Goal: Task Accomplishment & Management: Use online tool/utility

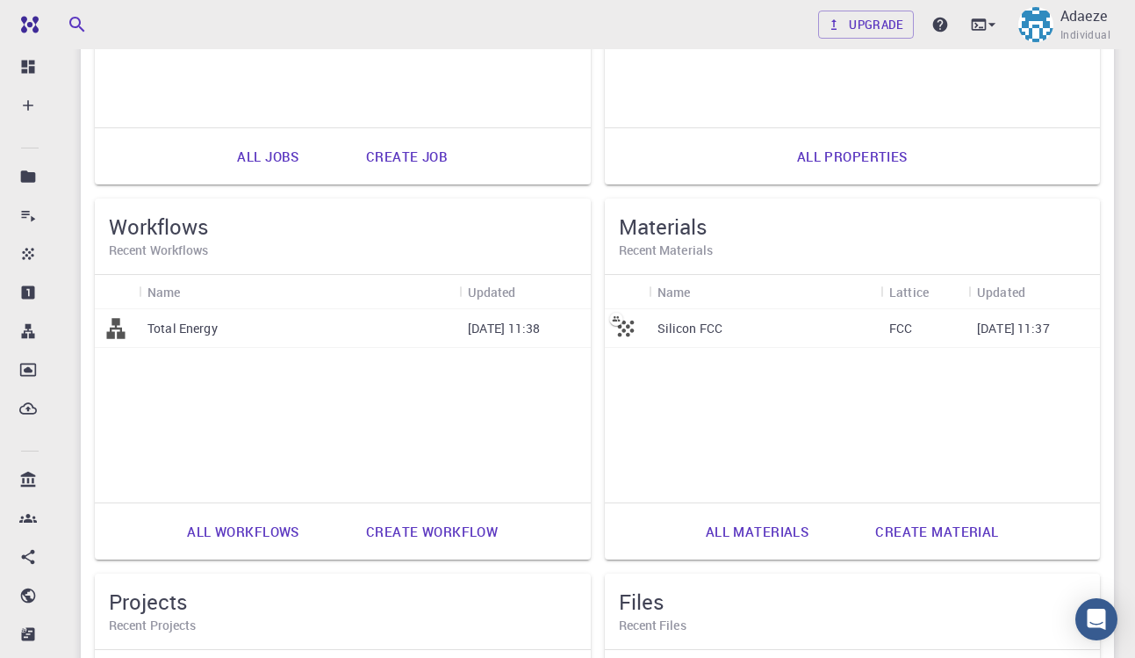
click at [170, 321] on p "Total Energy" at bounding box center [183, 329] width 70 height 18
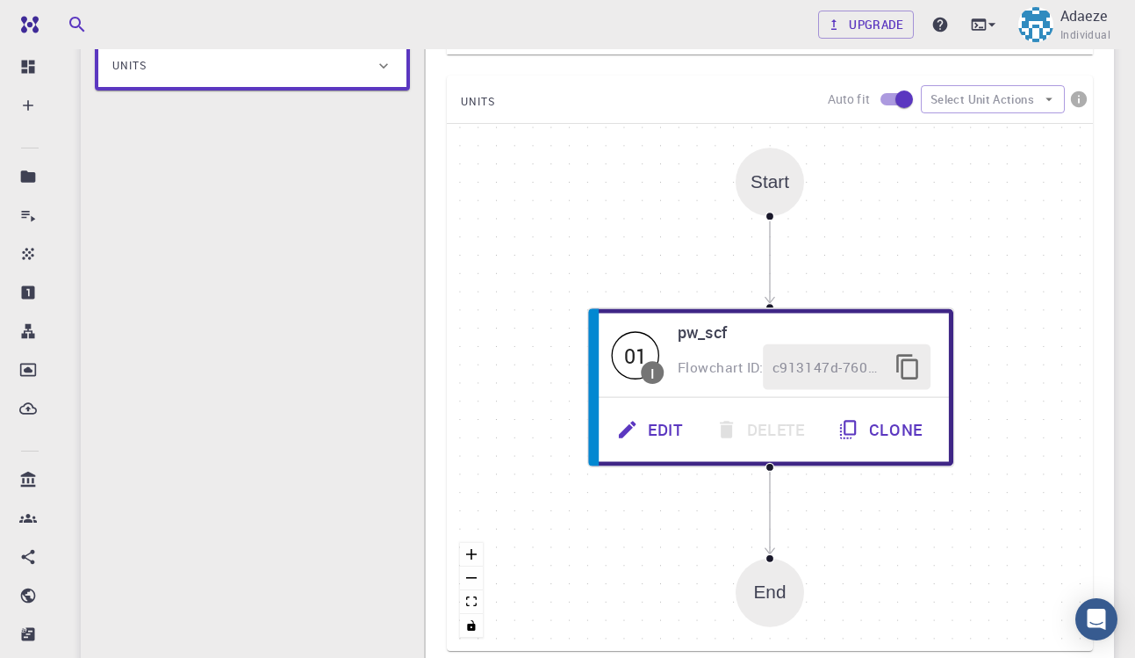
scroll to position [316, 0]
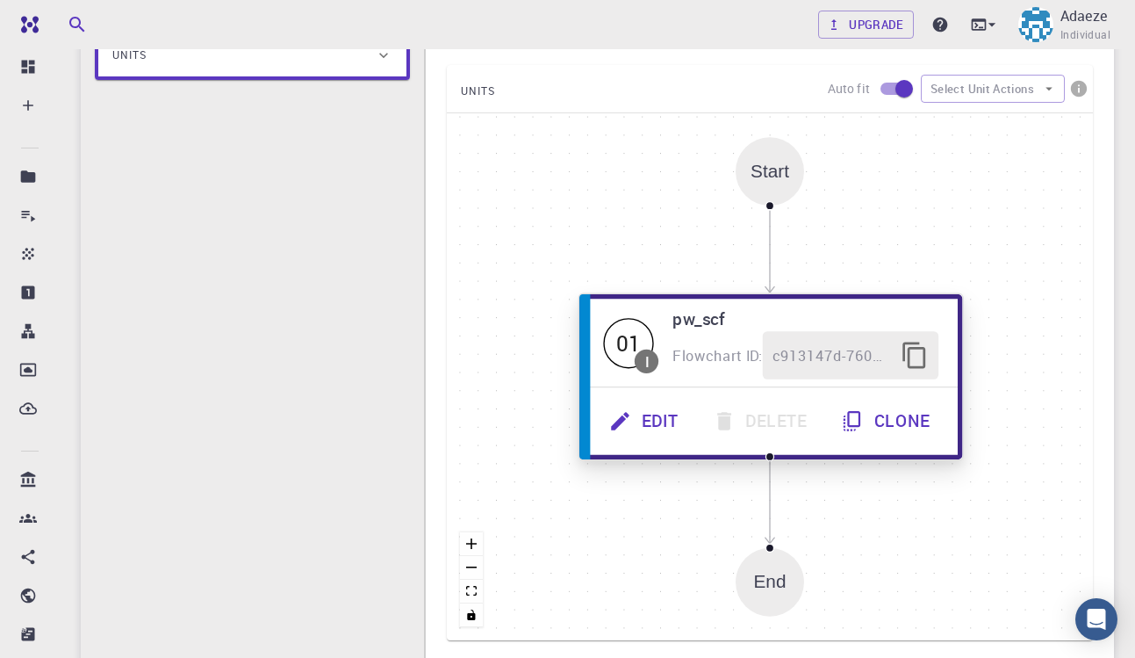
click at [923, 354] on icon "button" at bounding box center [915, 356] width 29 height 29
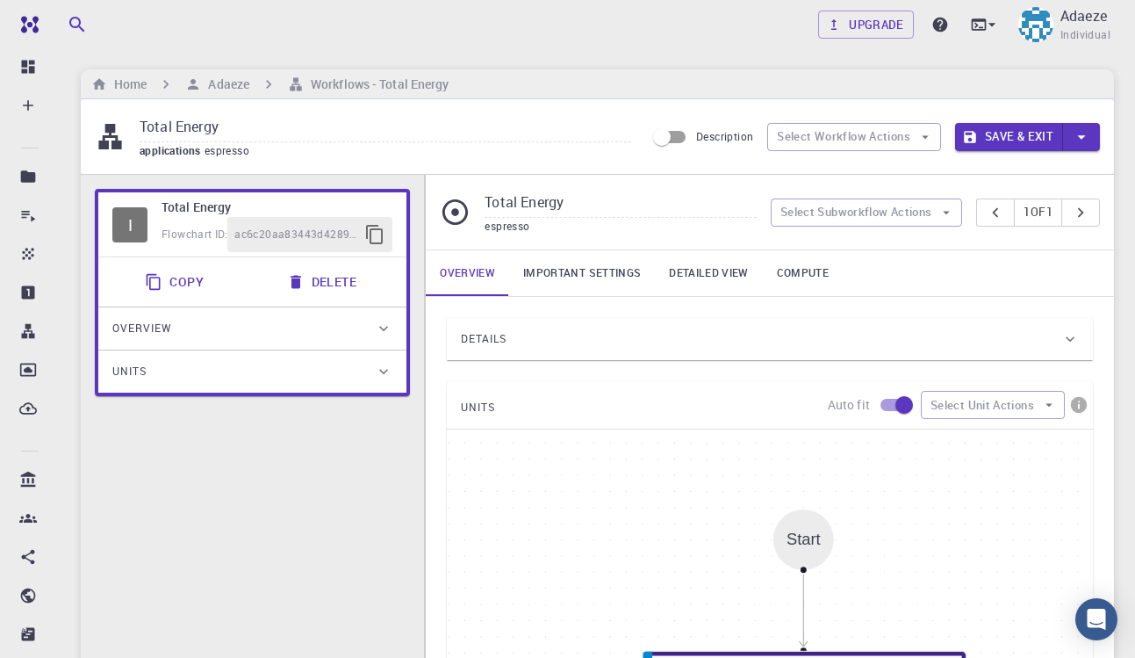
scroll to position [0, 0]
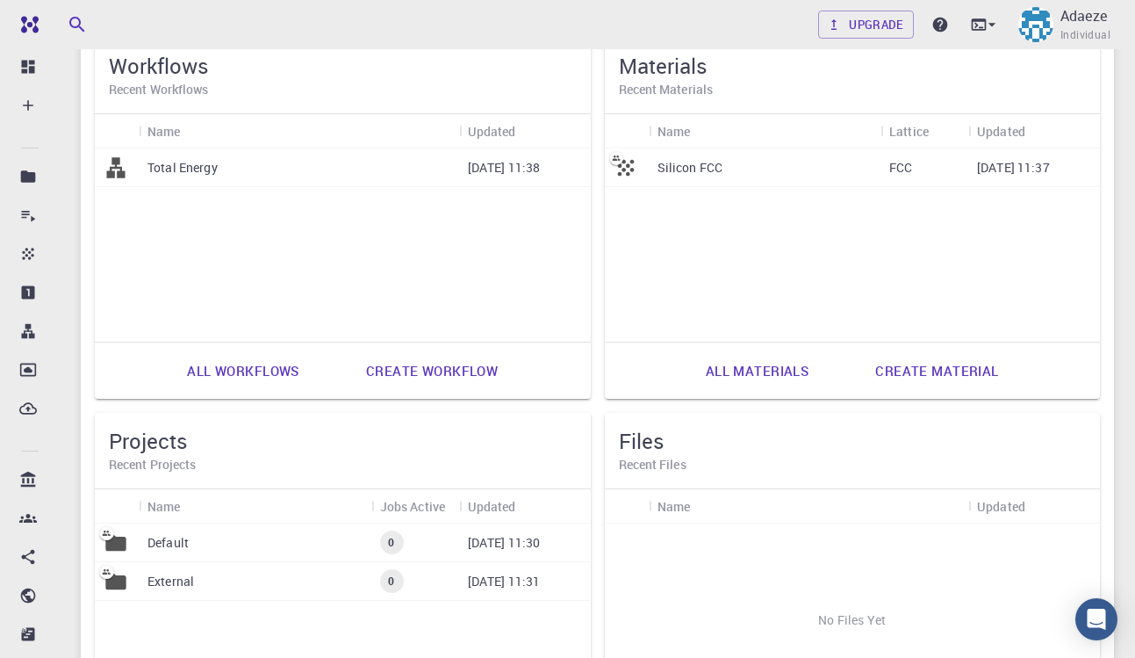
scroll to position [430, 0]
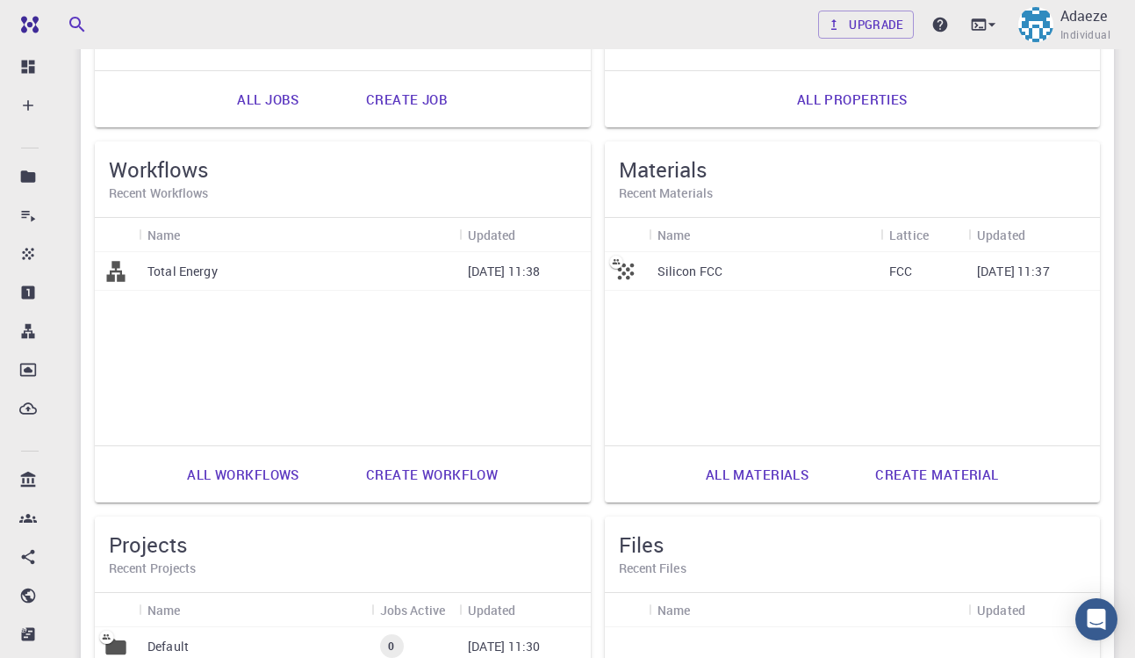
click at [700, 268] on p "Silicon FCC" at bounding box center [691, 272] width 66 height 18
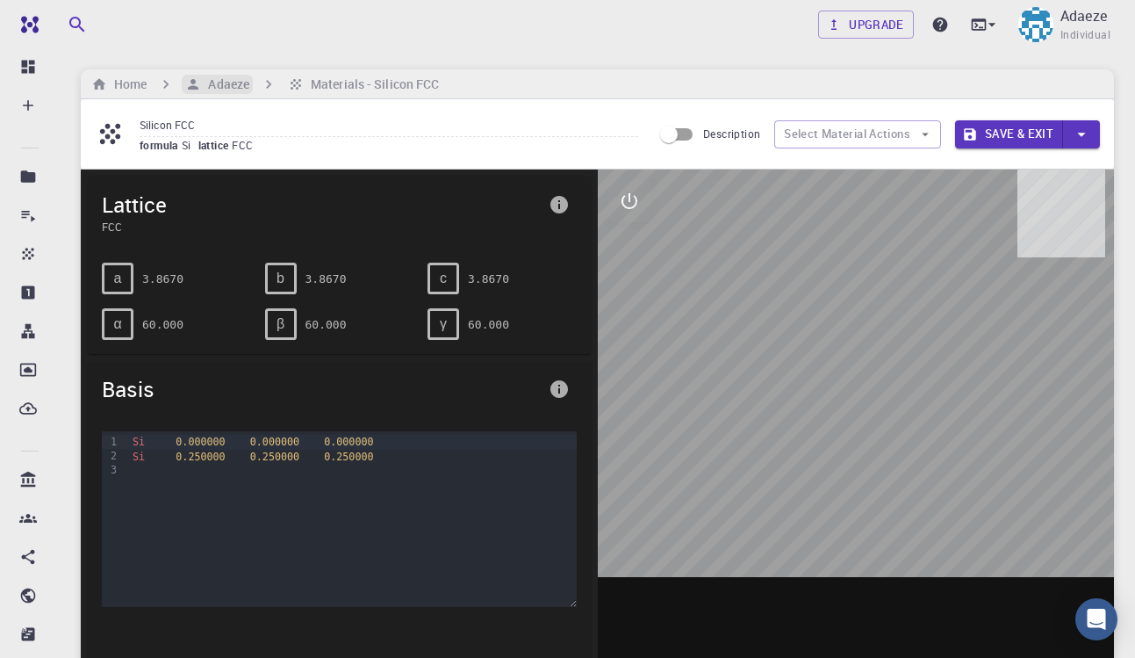
click at [220, 76] on h6 "Adaeze" at bounding box center [225, 84] width 48 height 19
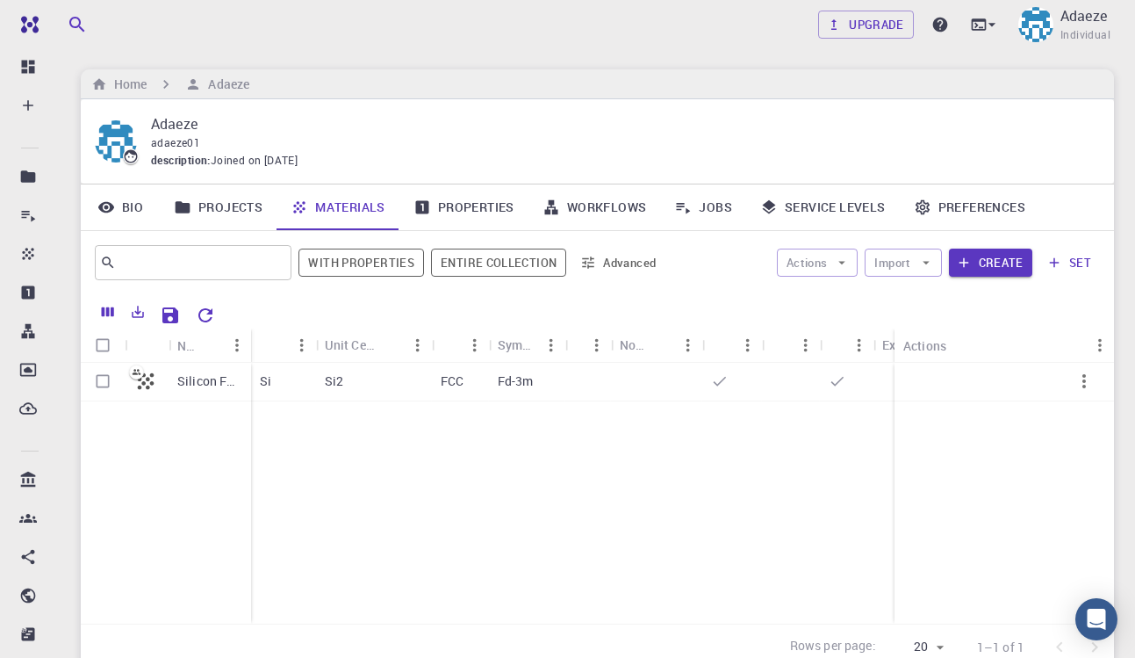
click at [616, 212] on link "Workflows" at bounding box center [595, 207] width 133 height 46
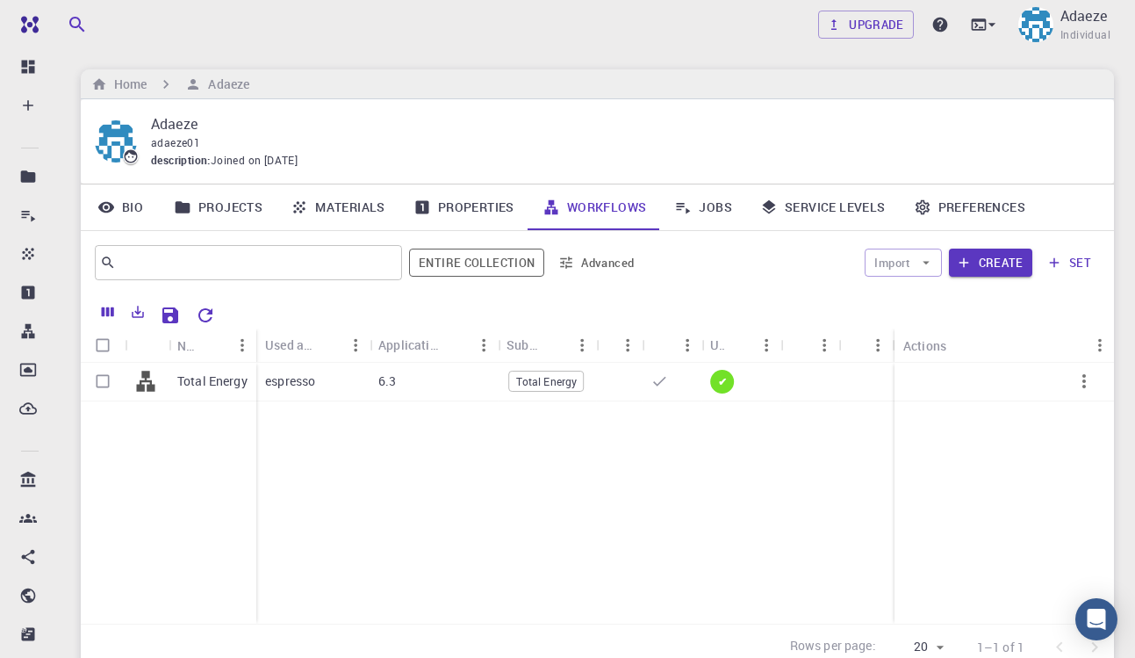
click at [336, 207] on link "Materials" at bounding box center [338, 207] width 123 height 46
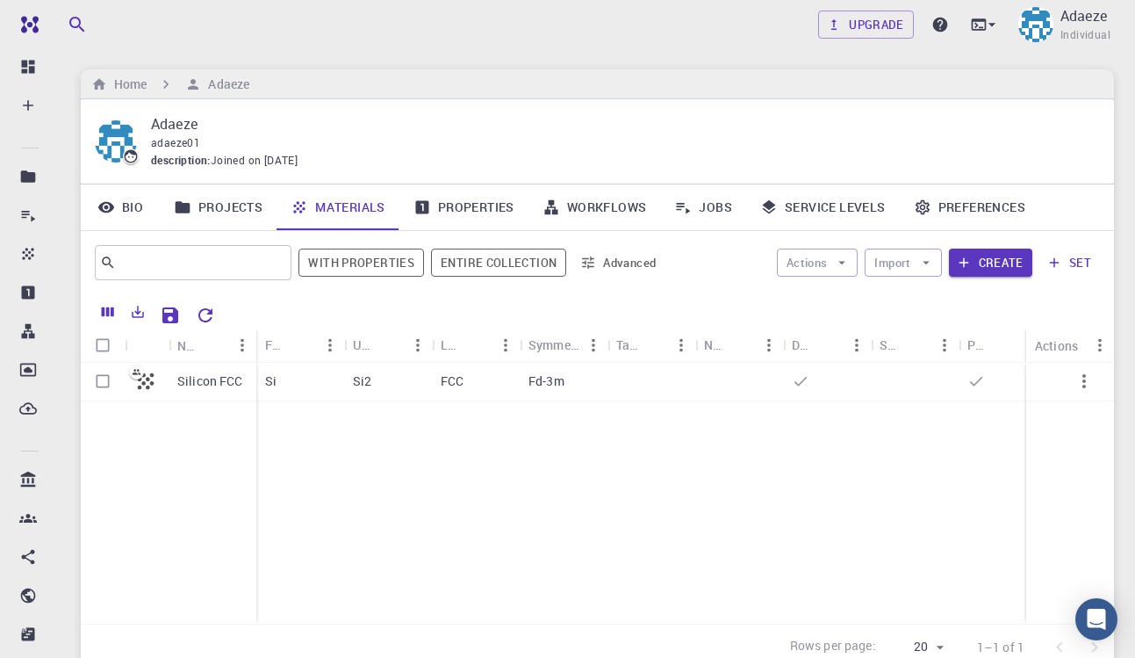
click at [238, 210] on link "Projects" at bounding box center [218, 207] width 117 height 46
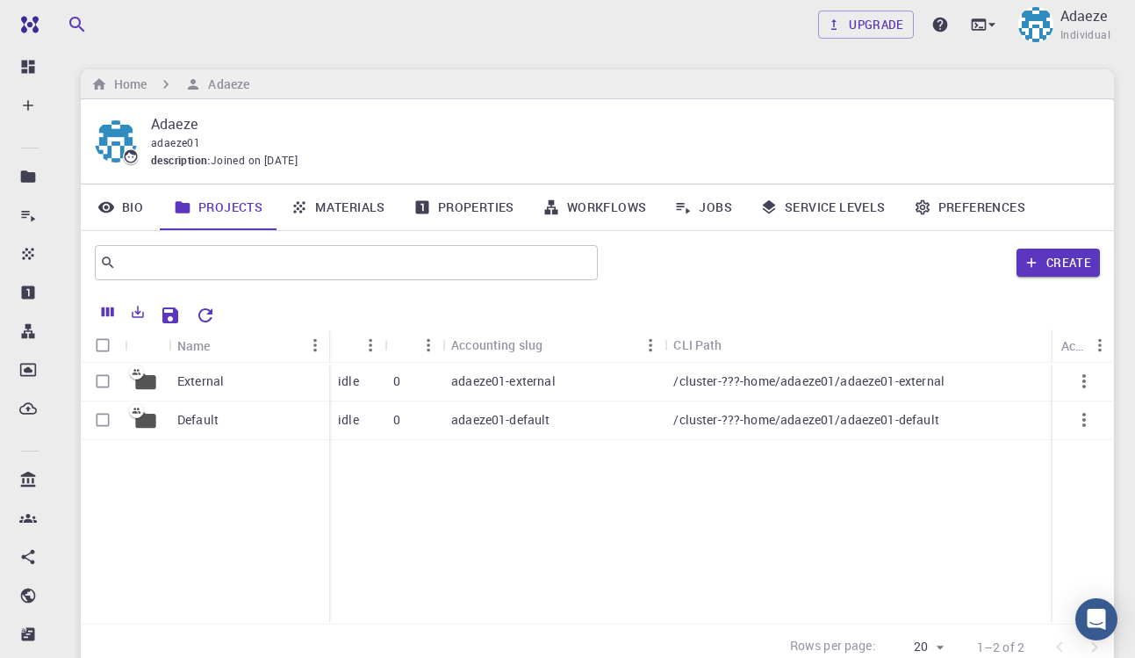
click at [231, 208] on link "Projects" at bounding box center [218, 207] width 117 height 46
click at [334, 202] on link "Materials" at bounding box center [338, 207] width 123 height 46
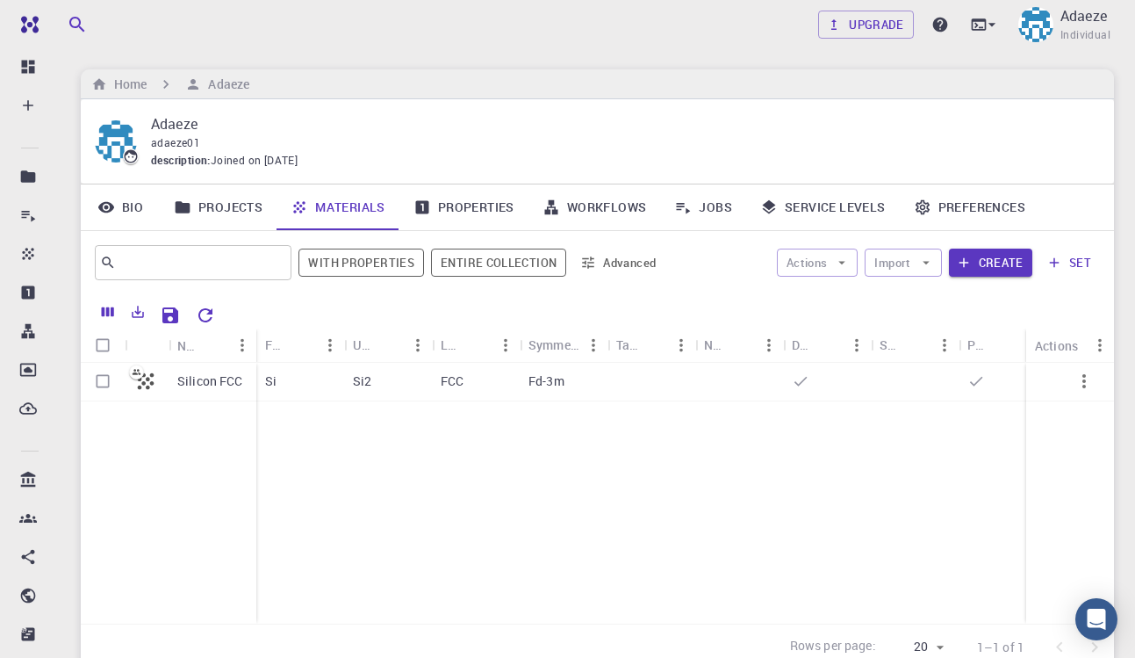
click at [437, 208] on link "Properties" at bounding box center [464, 207] width 129 height 46
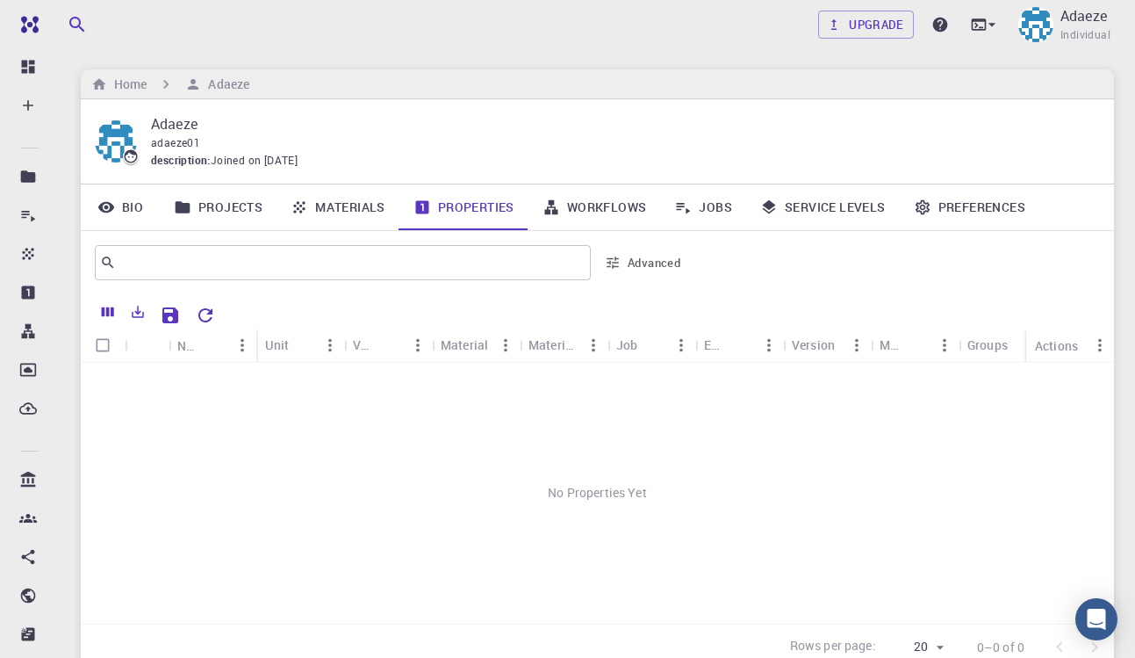
click at [343, 206] on link "Materials" at bounding box center [338, 207] width 123 height 46
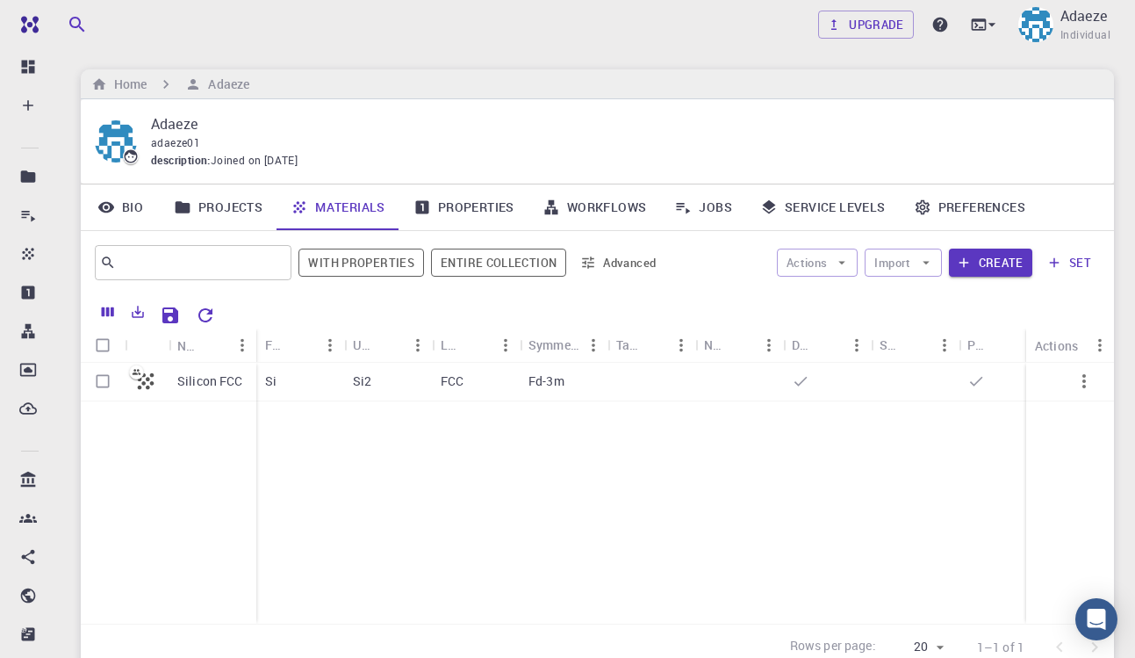
click at [188, 206] on icon at bounding box center [183, 206] width 15 height 11
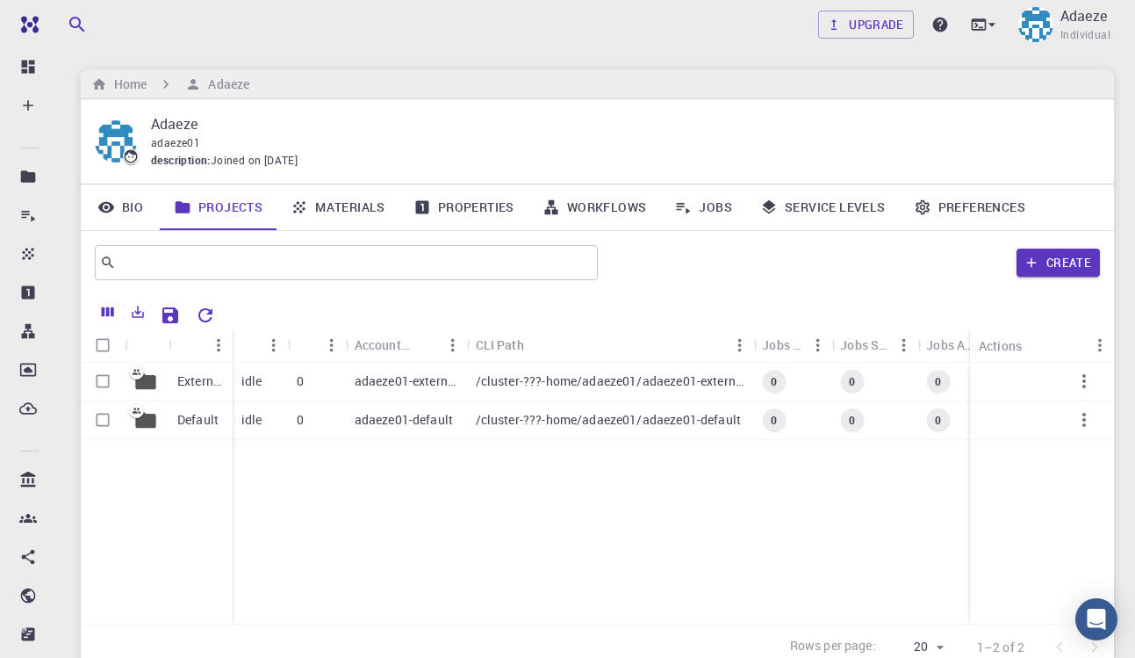
click at [140, 201] on link "Bio" at bounding box center [120, 207] width 79 height 46
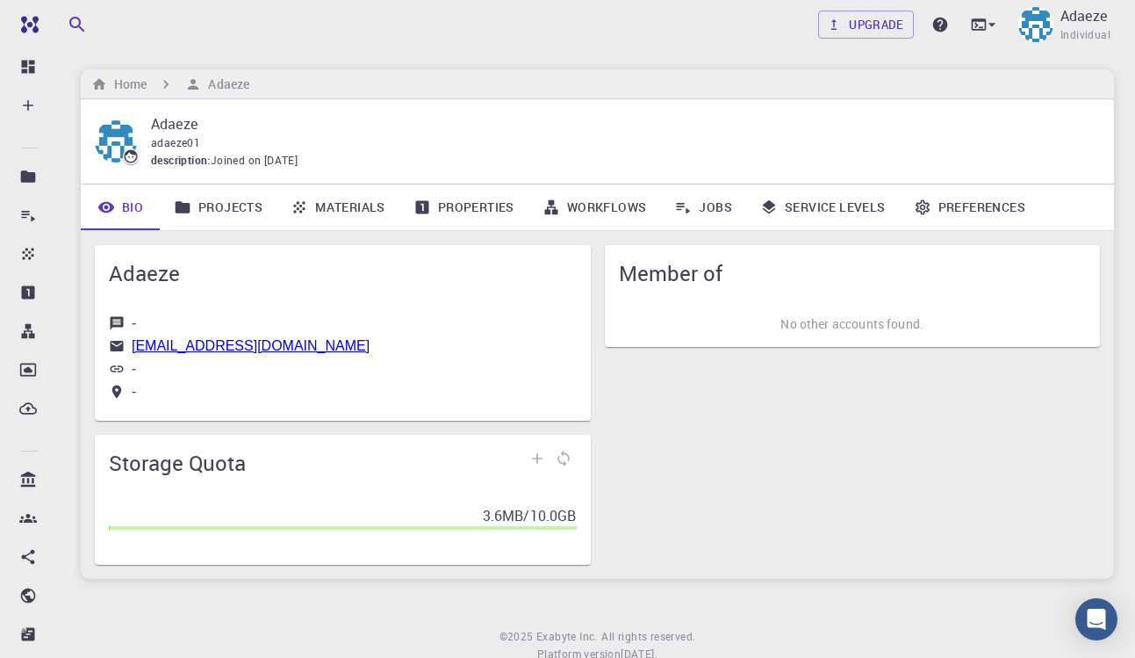
click at [960, 209] on link "Preferences" at bounding box center [970, 207] width 140 height 46
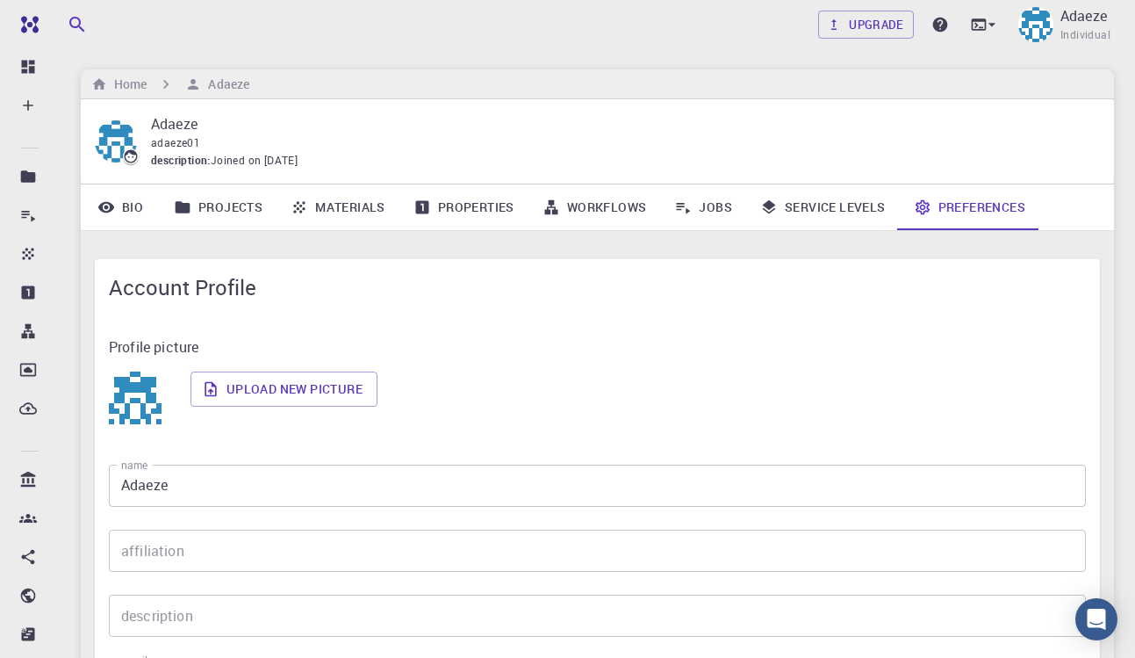
click at [858, 208] on link "Service Levels" at bounding box center [823, 207] width 154 height 46
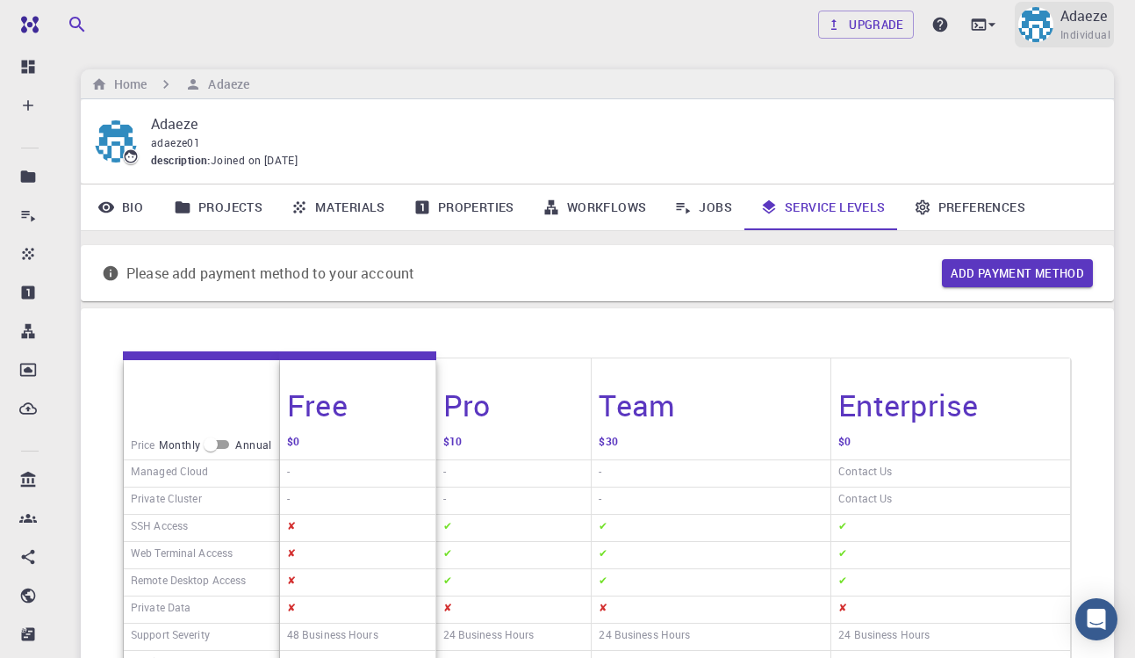
click at [1038, 31] on img at bounding box center [1036, 24] width 35 height 35
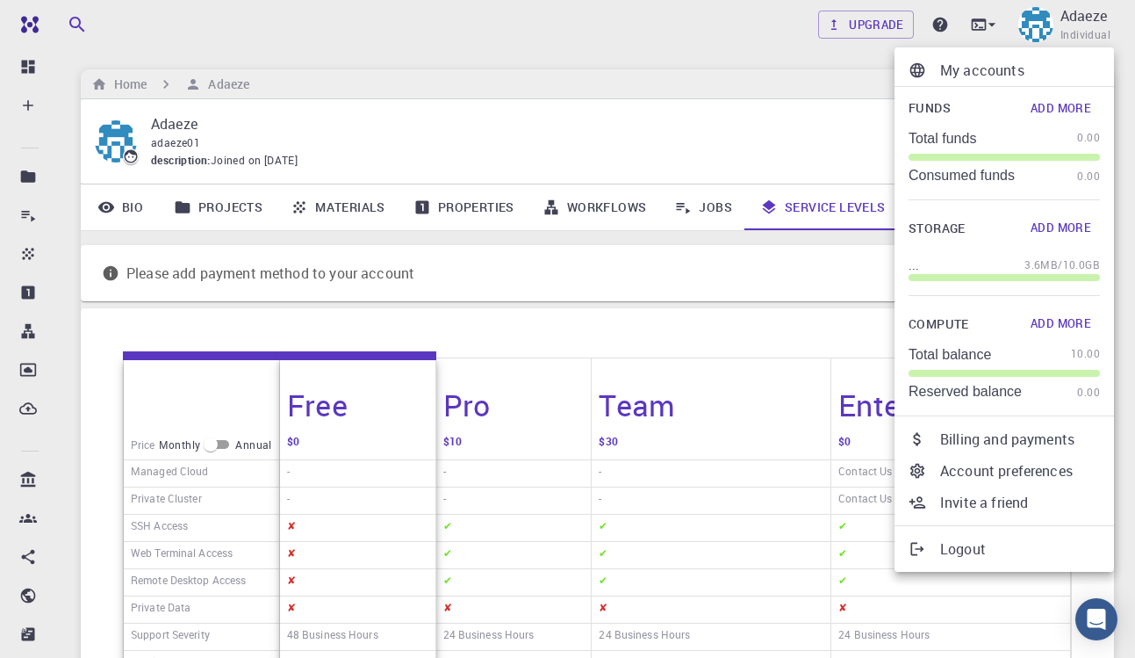
click at [832, 72] on div at bounding box center [567, 329] width 1135 height 658
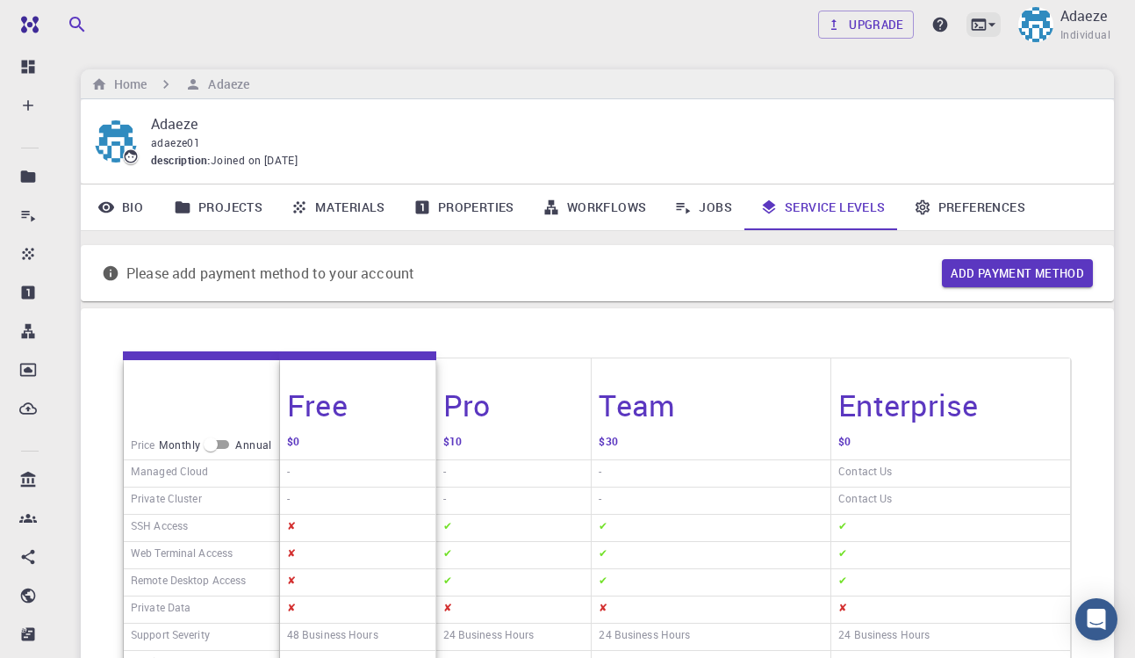
click at [991, 21] on icon at bounding box center [992, 25] width 18 height 18
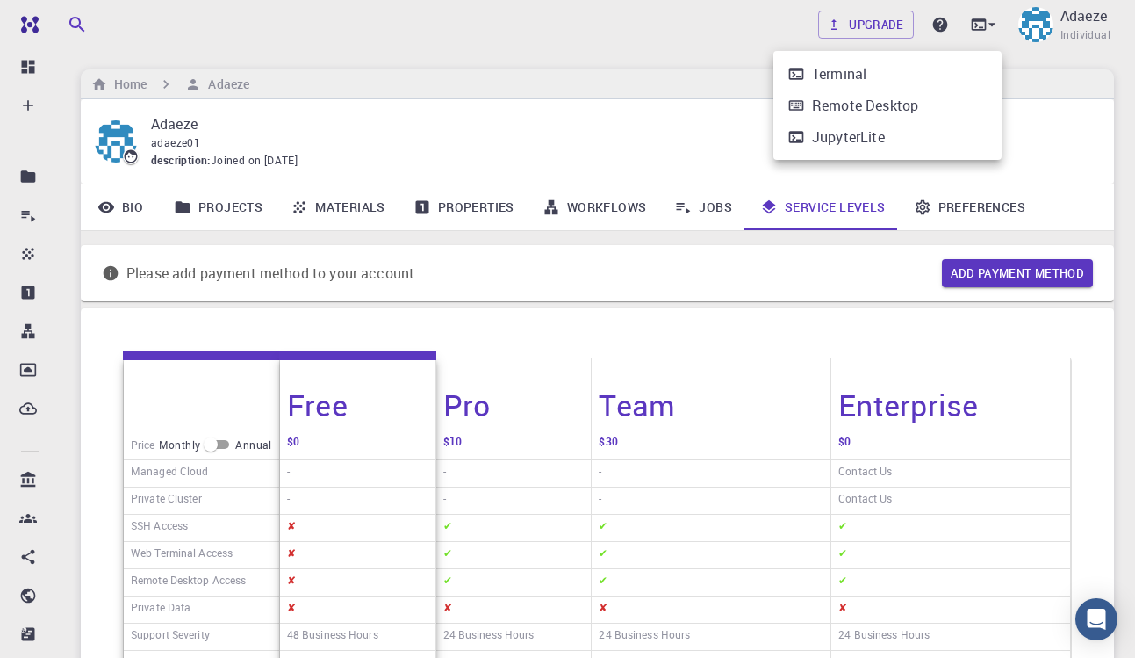
click at [955, 75] on li "Terminal" at bounding box center [888, 74] width 228 height 32
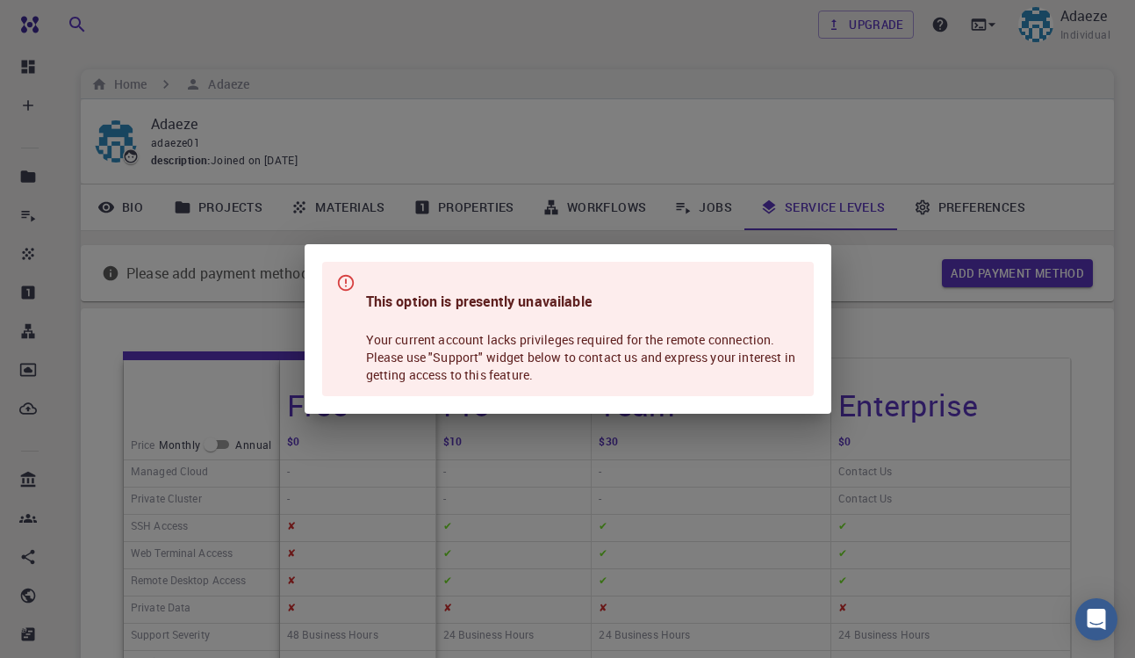
click at [348, 286] on icon at bounding box center [345, 282] width 19 height 19
click at [674, 198] on div "This option is presently unavailable Your current account lacks privileges requ…" at bounding box center [567, 329] width 1135 height 658
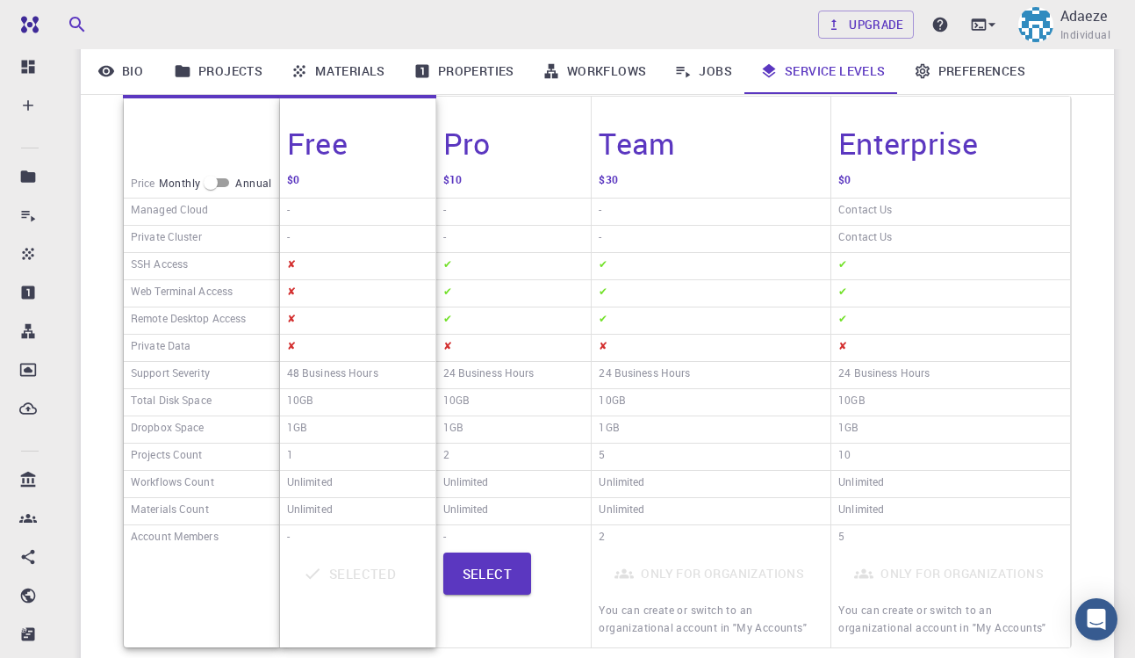
scroll to position [260, 0]
click at [222, 182] on input "checkbox" at bounding box center [210, 183] width 63 height 21
click at [219, 184] on input "checkbox" at bounding box center [224, 183] width 63 height 21
checkbox input "false"
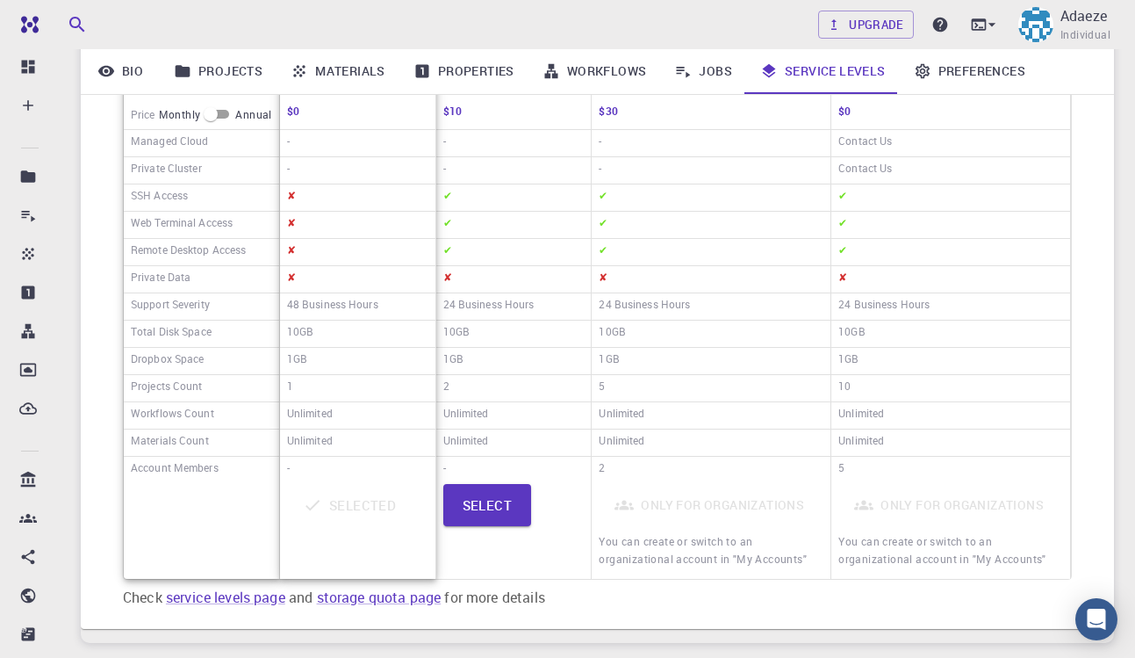
scroll to position [335, 0]
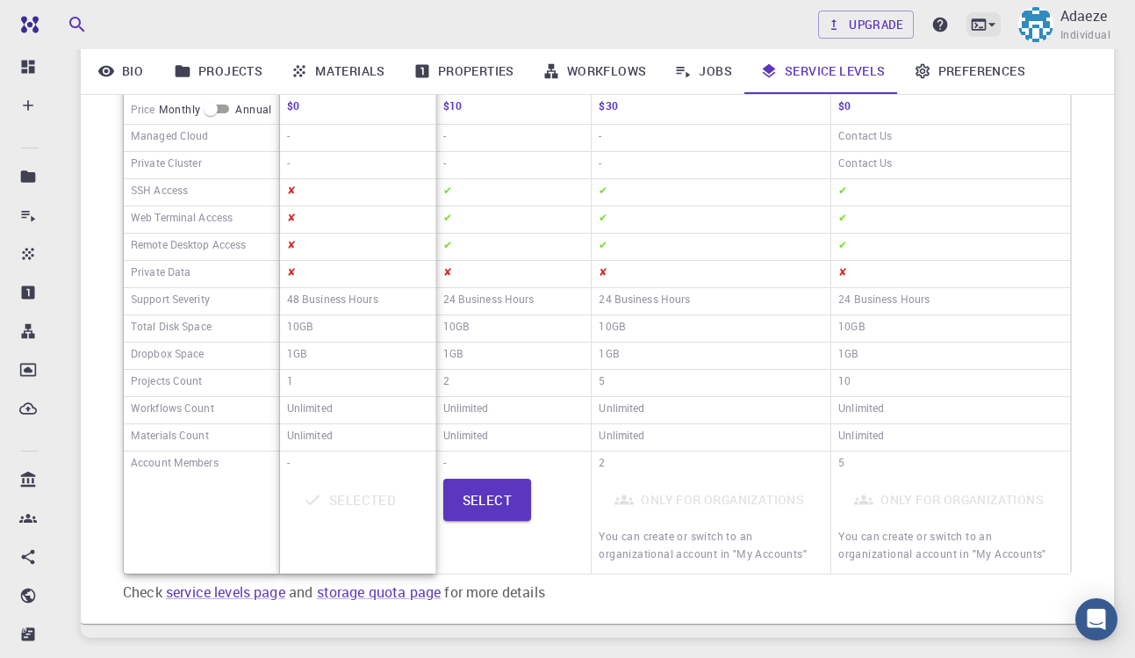
click at [978, 25] on icon at bounding box center [978, 23] width 15 height 11
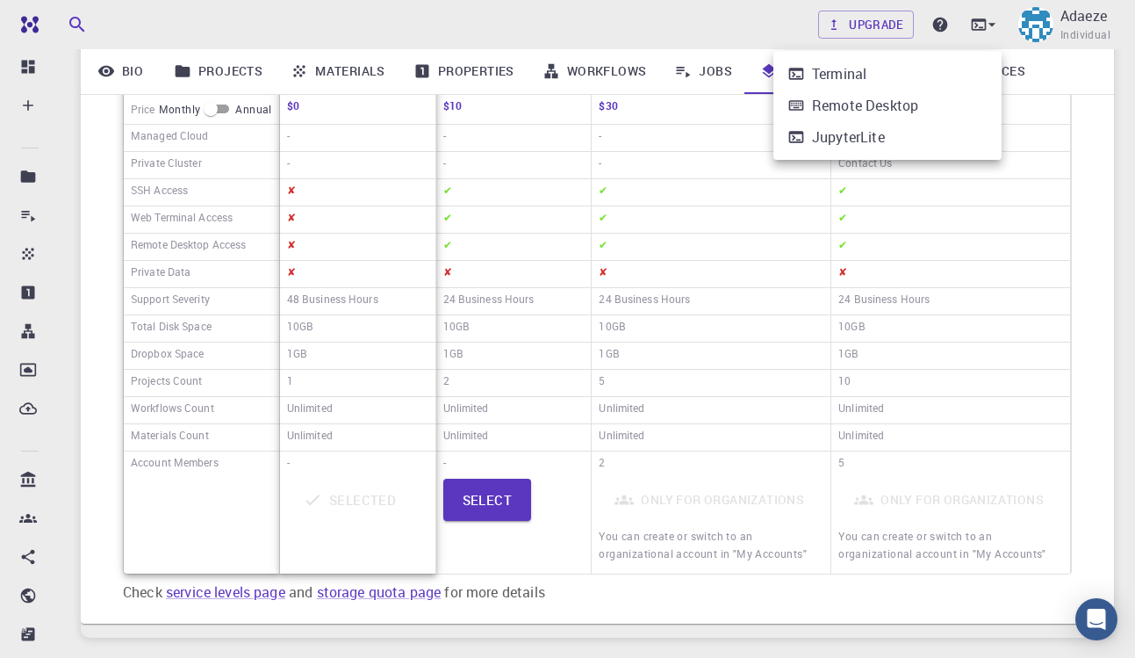
click at [891, 133] on li "JupyterLite" at bounding box center [888, 137] width 228 height 32
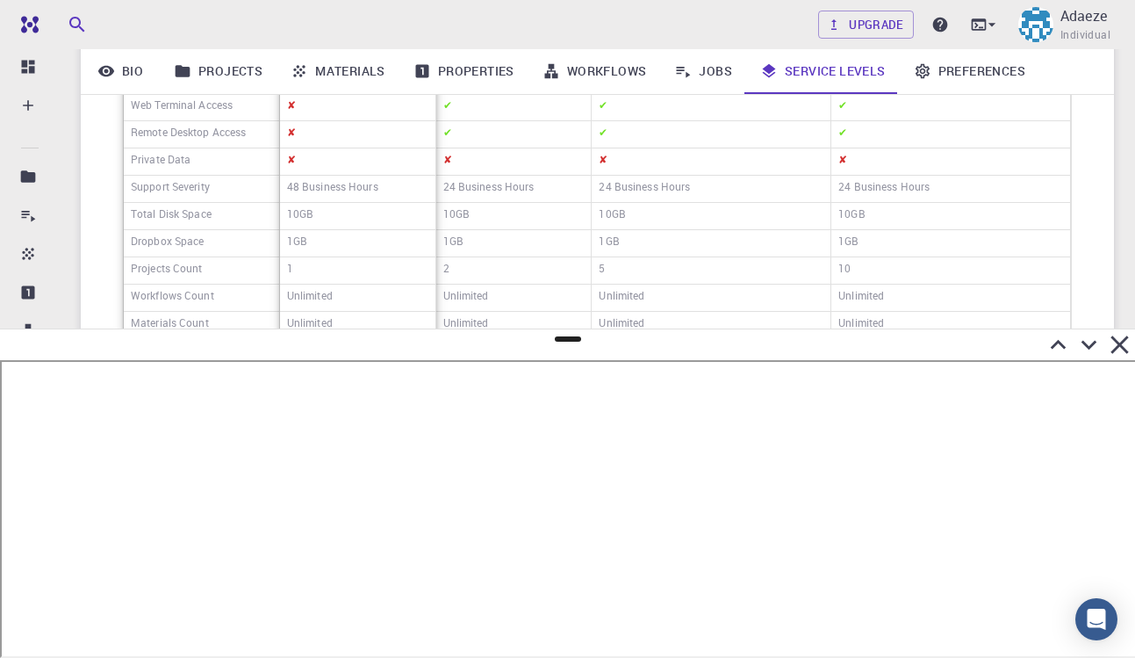
scroll to position [446, 0]
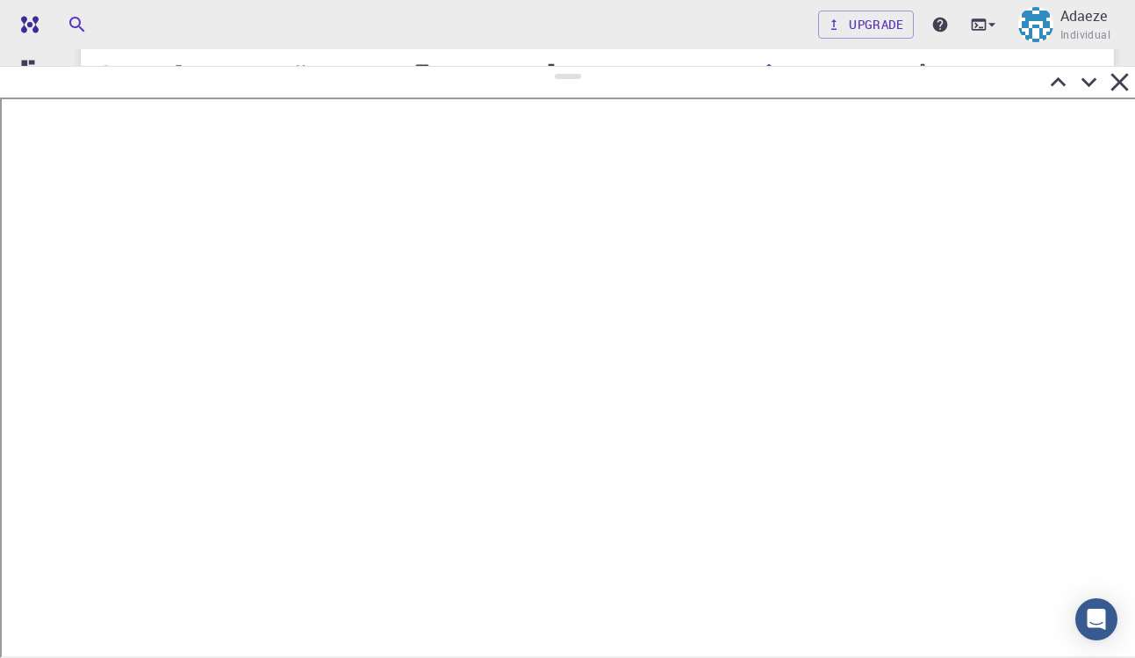
drag, startPoint x: 563, startPoint y: 338, endPoint x: 576, endPoint y: 67, distance: 271.6
click at [576, 67] on div at bounding box center [567, 362] width 1135 height 592
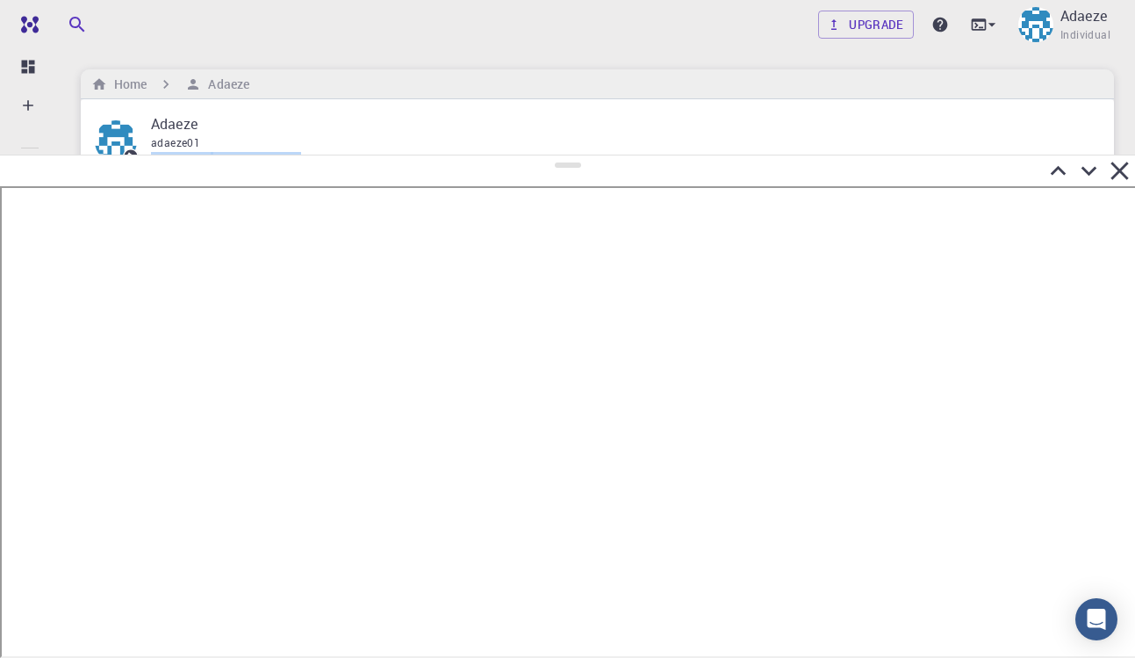
drag, startPoint x: 565, startPoint y: 77, endPoint x: 713, endPoint y: 142, distance: 162.0
click at [711, 155] on div at bounding box center [567, 406] width 1135 height 503
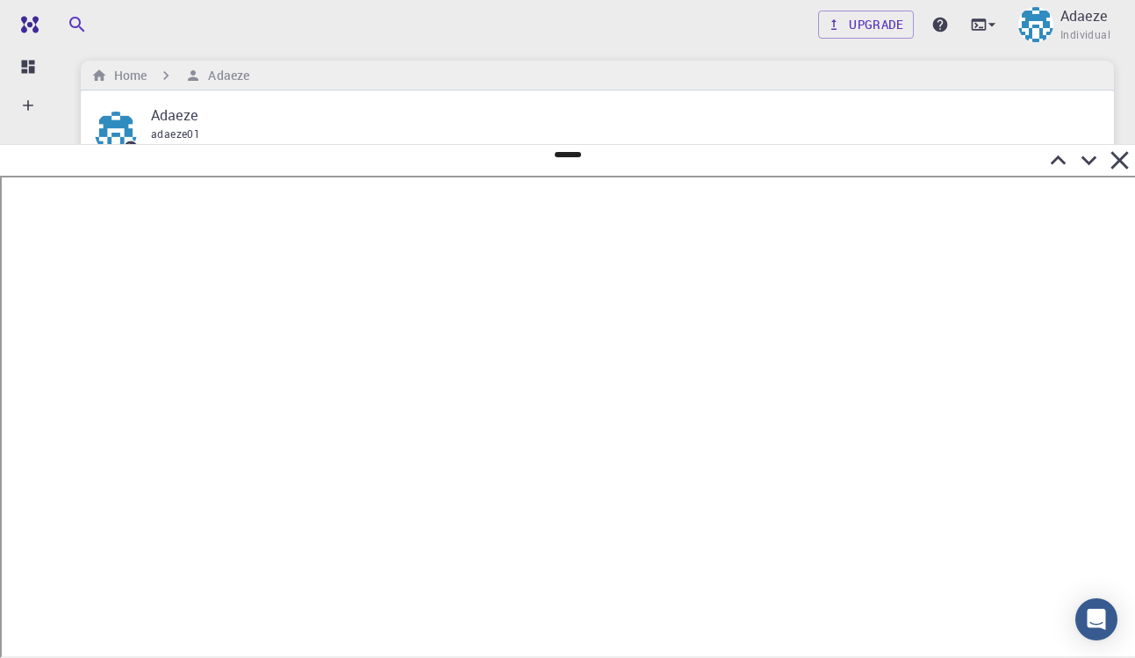
click at [1125, 156] on icon at bounding box center [1120, 160] width 18 height 18
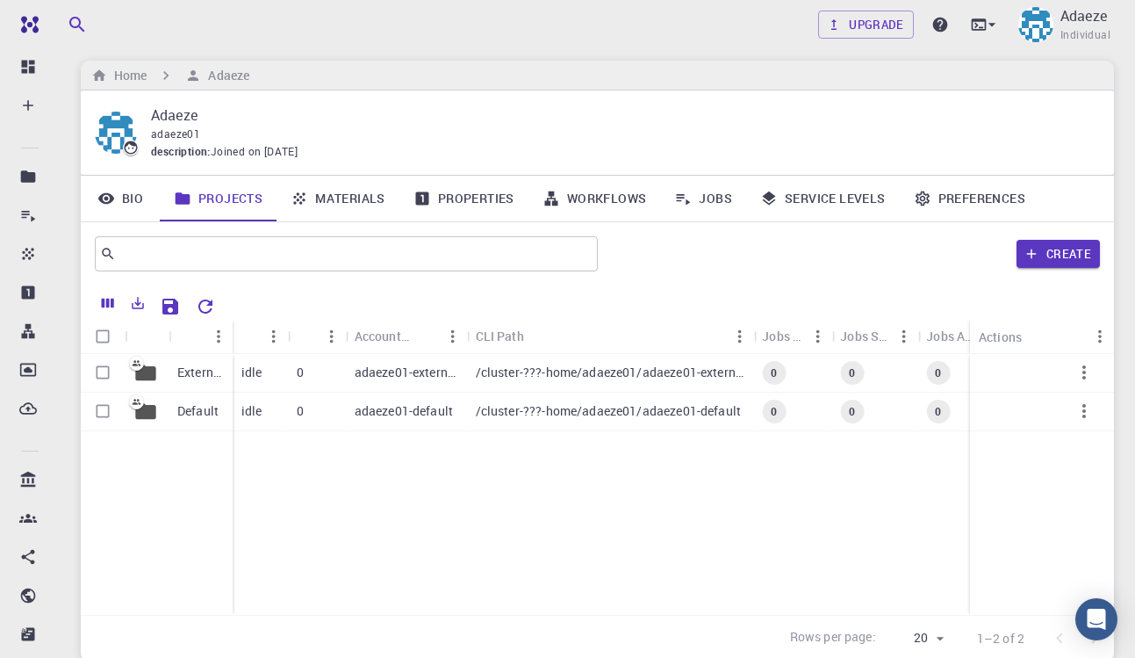
click at [338, 200] on link "Materials" at bounding box center [338, 199] width 123 height 46
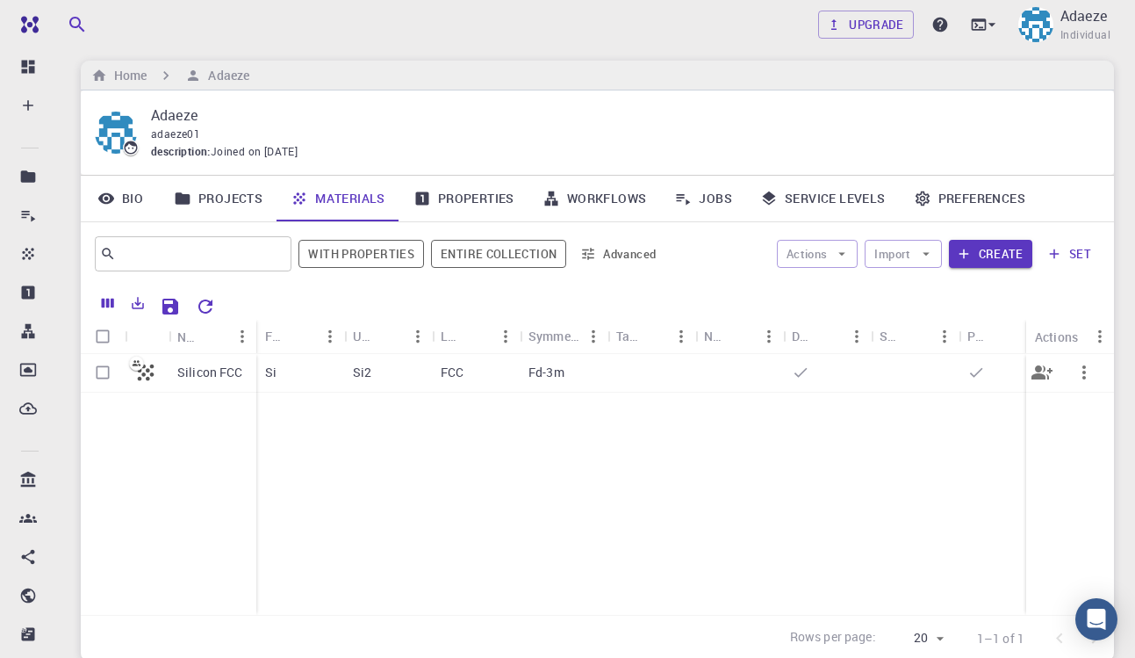
click at [197, 371] on p "Silicon FCC" at bounding box center [210, 373] width 66 height 18
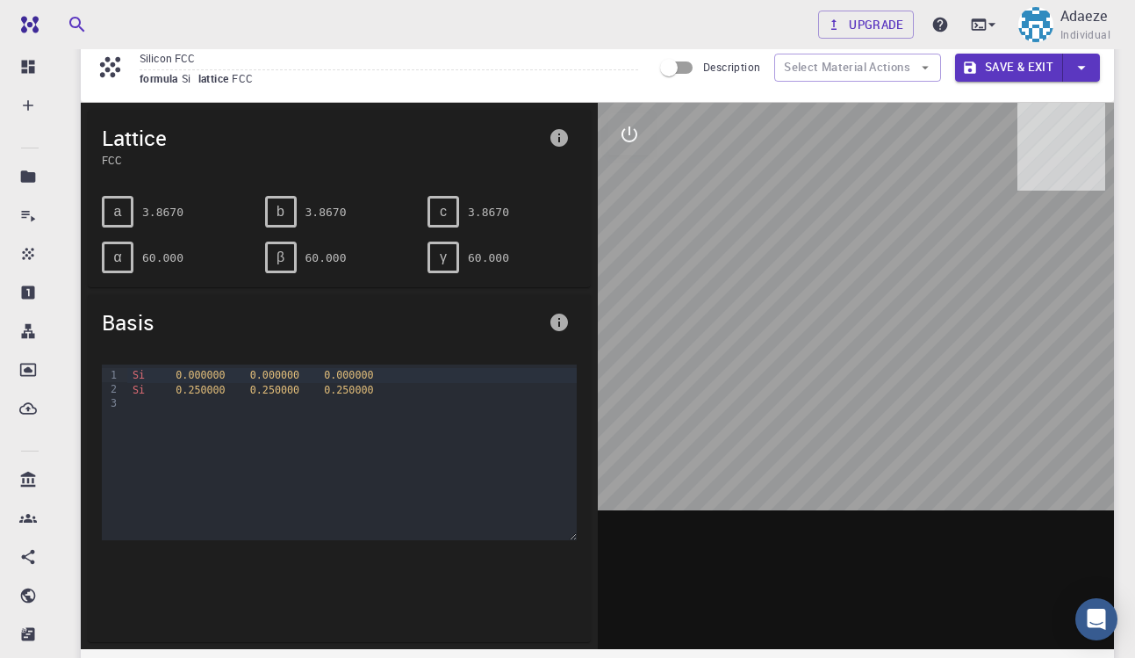
scroll to position [67, 0]
drag, startPoint x: 845, startPoint y: 402, endPoint x: 788, endPoint y: 398, distance: 57.2
click at [788, 399] on div at bounding box center [856, 376] width 517 height 546
drag, startPoint x: 943, startPoint y: 433, endPoint x: 941, endPoint y: 330, distance: 102.7
click at [940, 332] on div at bounding box center [856, 376] width 517 height 546
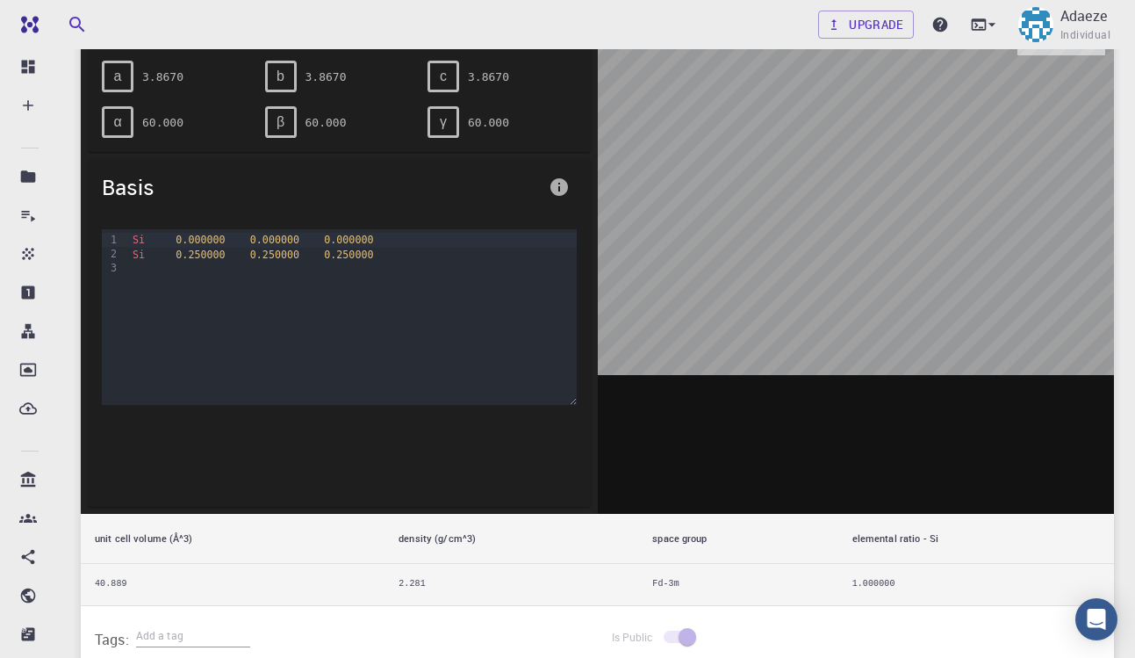
scroll to position [20, 0]
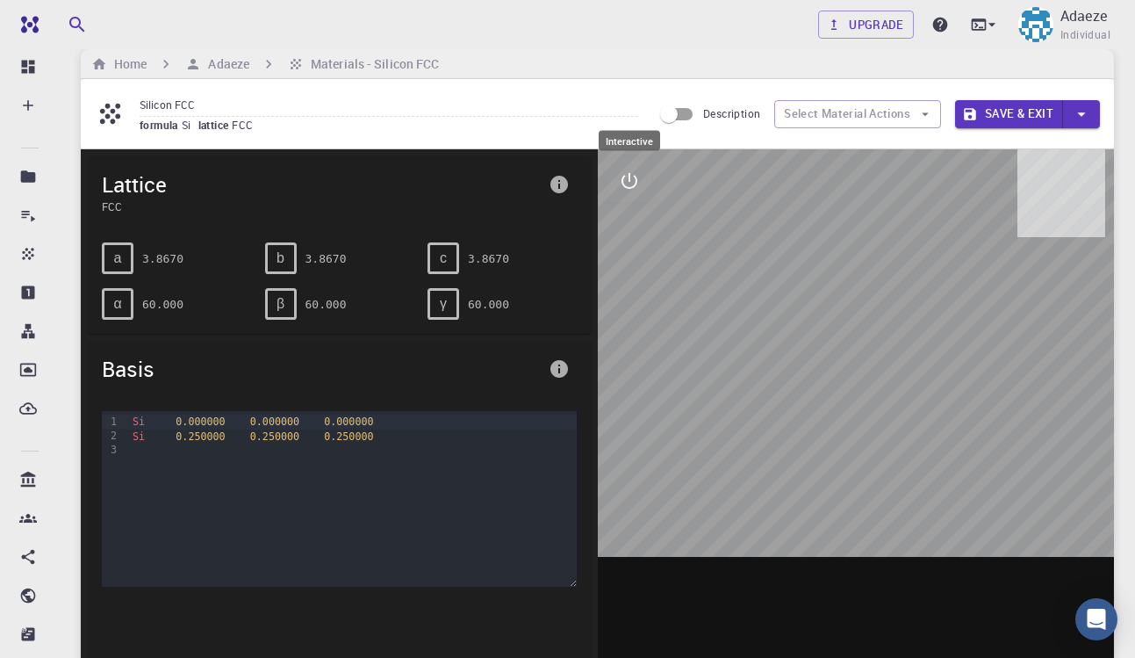
click at [633, 188] on icon "interactive" at bounding box center [629, 180] width 21 height 21
click at [634, 230] on icon "view" at bounding box center [629, 222] width 21 height 21
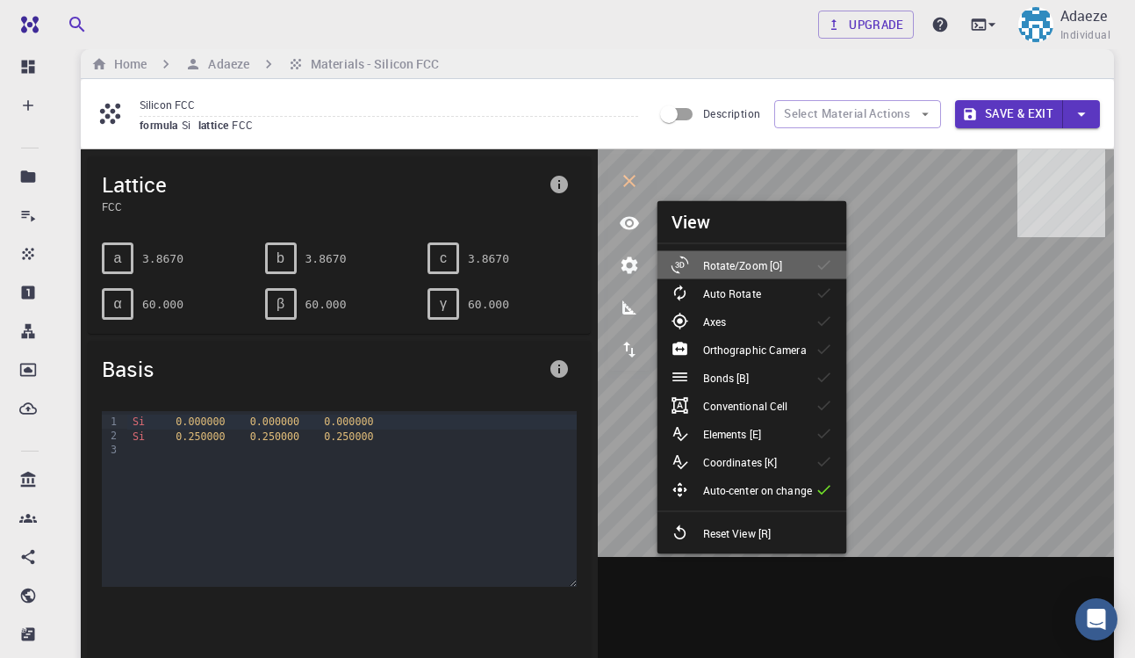
click at [759, 263] on p "Rotate/Zoom [O]" at bounding box center [743, 265] width 80 height 16
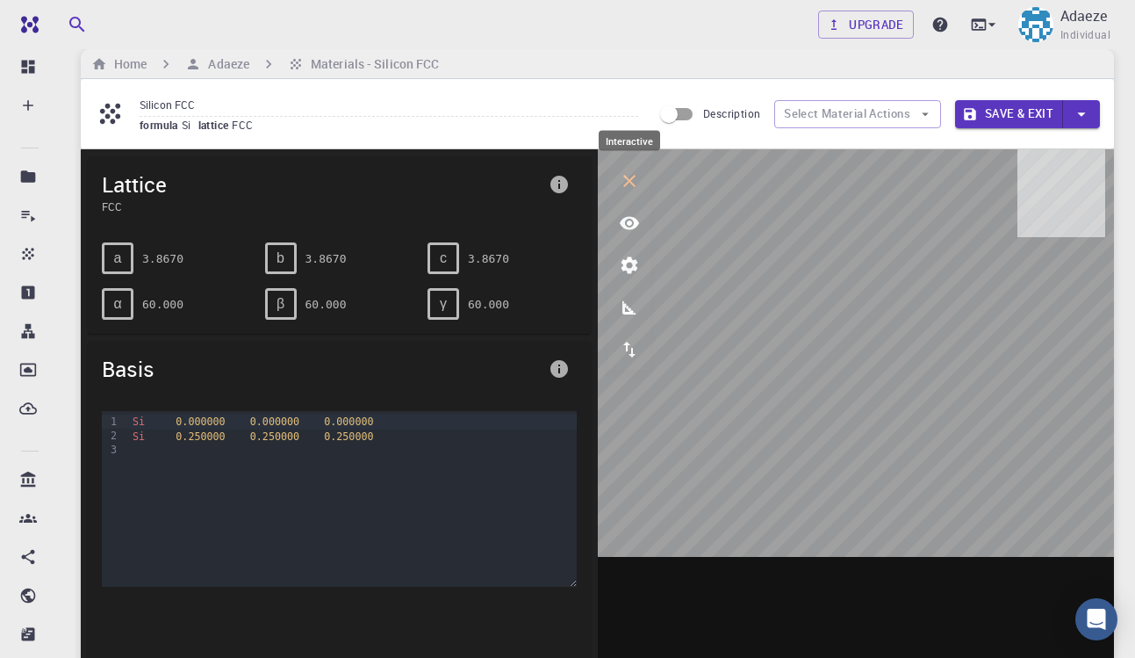
click at [633, 191] on button "interactive" at bounding box center [629, 181] width 42 height 42
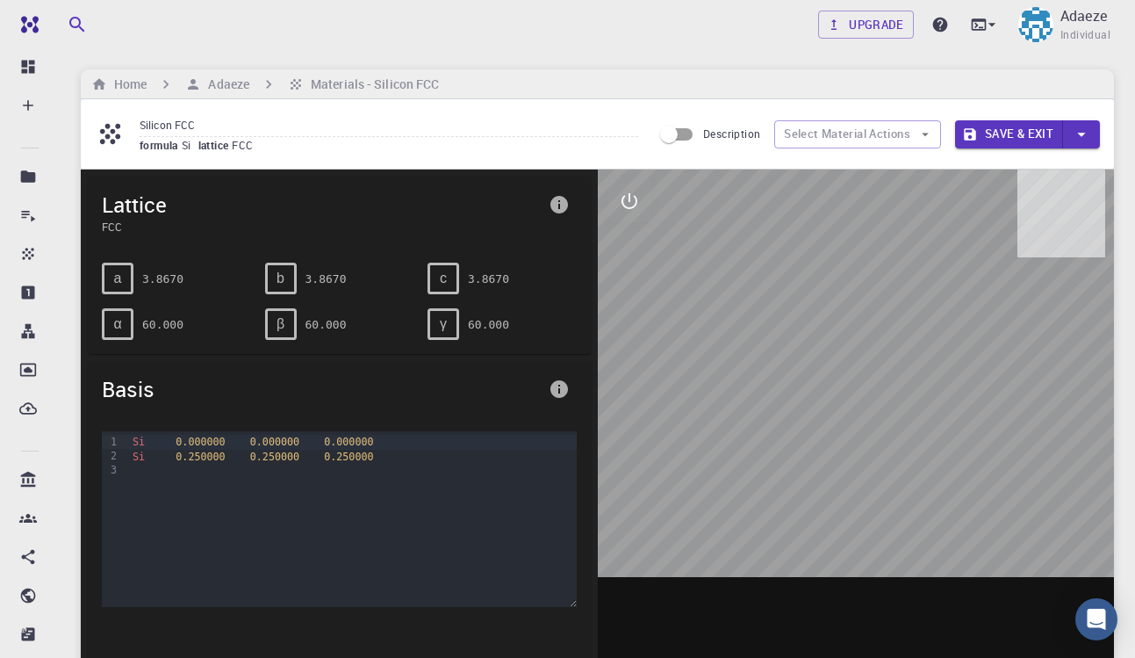
scroll to position [0, 0]
click at [245, 83] on h6 "Adaeze" at bounding box center [225, 84] width 48 height 19
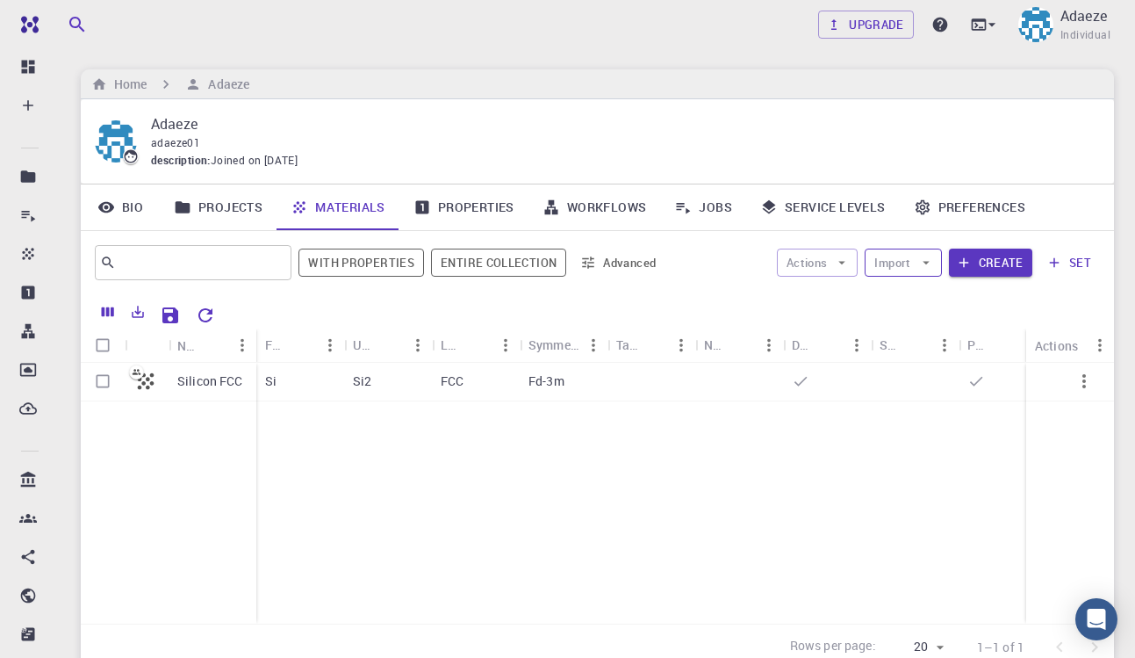
click at [932, 262] on icon "button" at bounding box center [926, 263] width 16 height 16
click at [937, 306] on li "Upload File" at bounding box center [953, 295] width 171 height 28
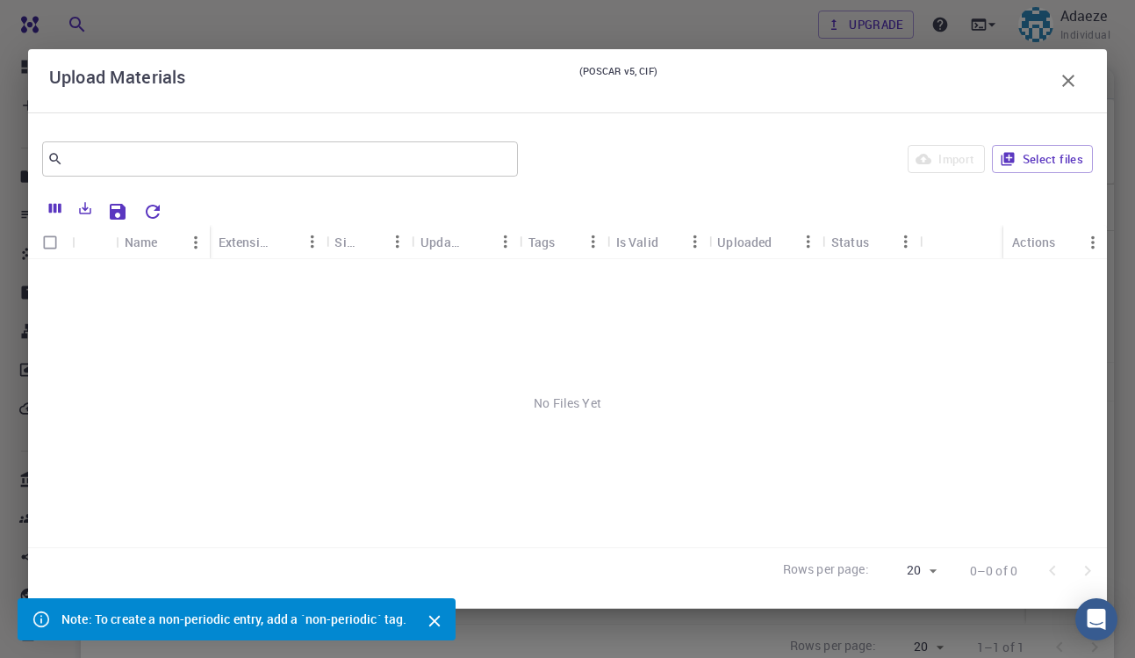
scroll to position [143, 0]
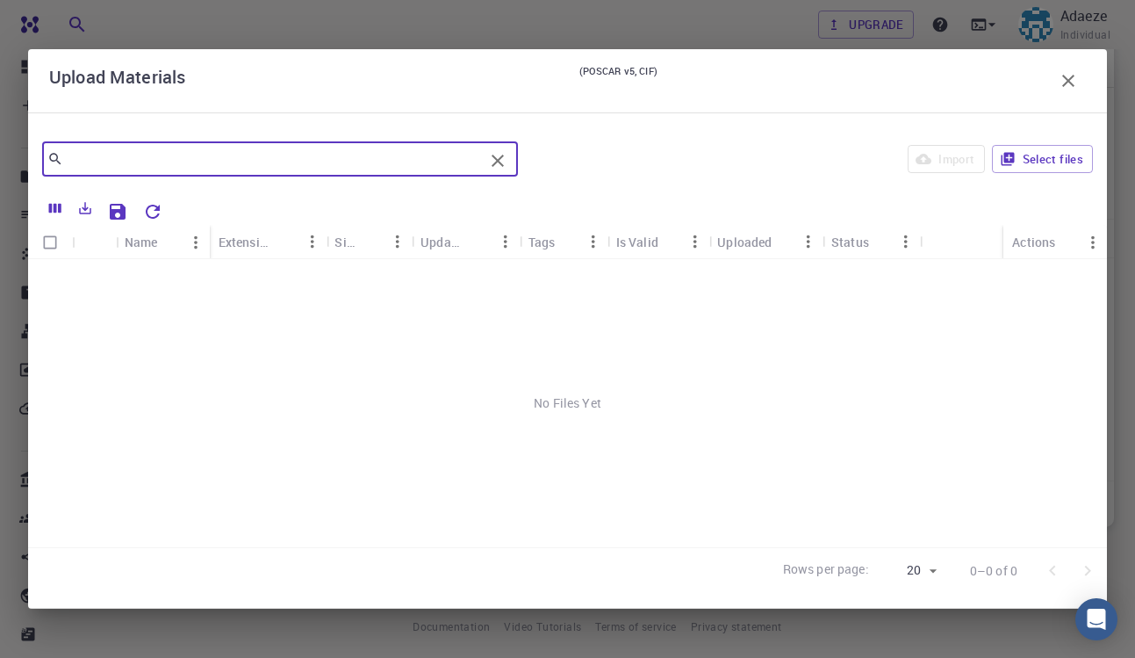
click at [349, 152] on input "text" at bounding box center [273, 159] width 421 height 25
click at [56, 162] on icon at bounding box center [55, 159] width 16 height 16
click at [54, 149] on div "​" at bounding box center [280, 158] width 476 height 35
click at [1065, 78] on icon "button" at bounding box center [1068, 81] width 12 height 12
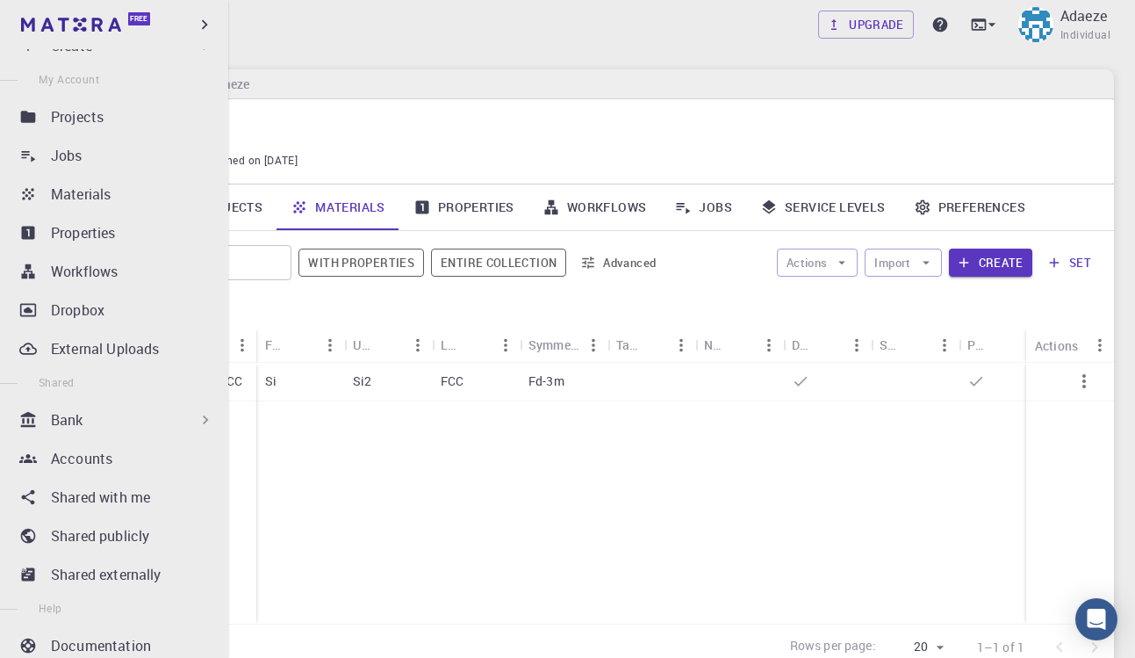
scroll to position [63, 0]
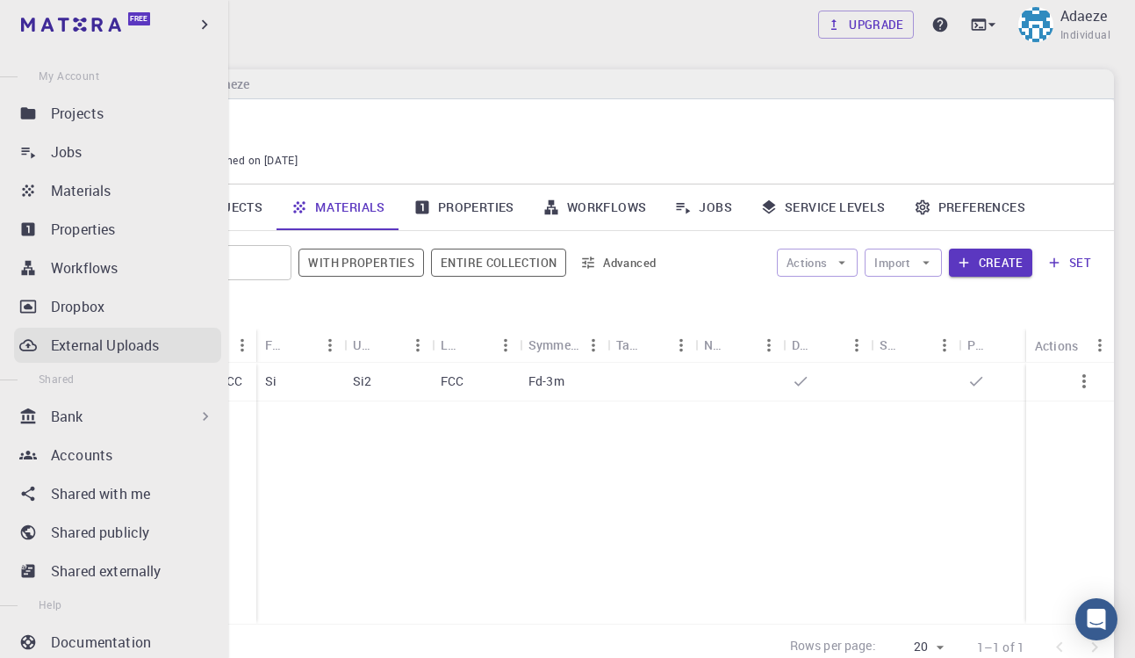
click at [127, 341] on p "External Uploads" at bounding box center [105, 345] width 108 height 21
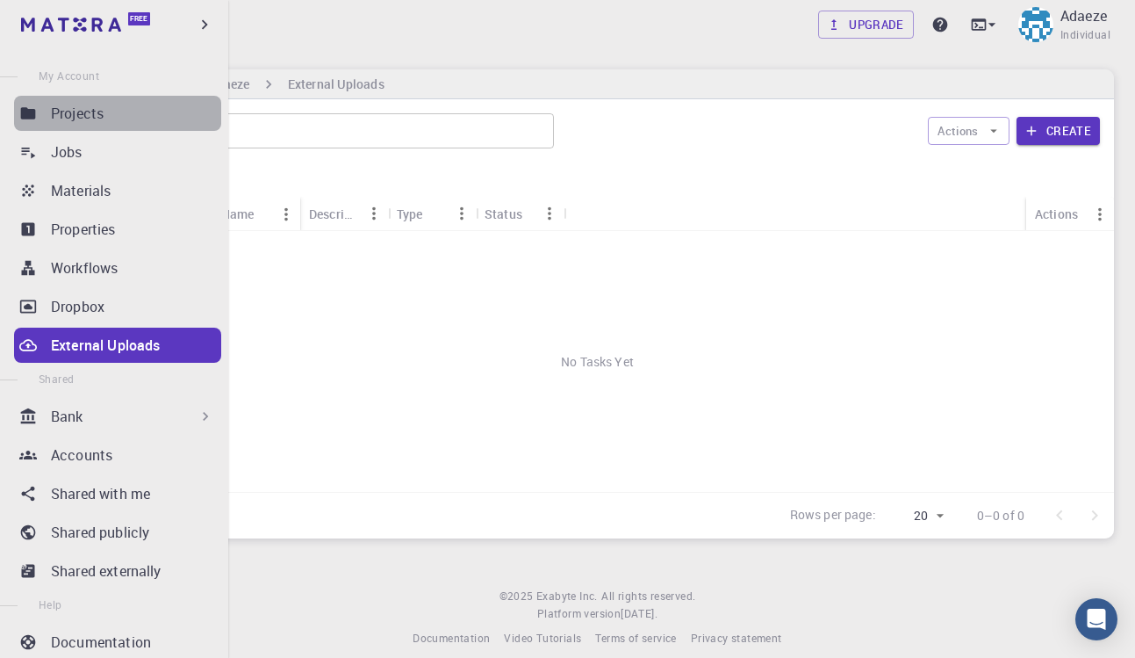
click at [90, 121] on p "Projects" at bounding box center [77, 113] width 53 height 21
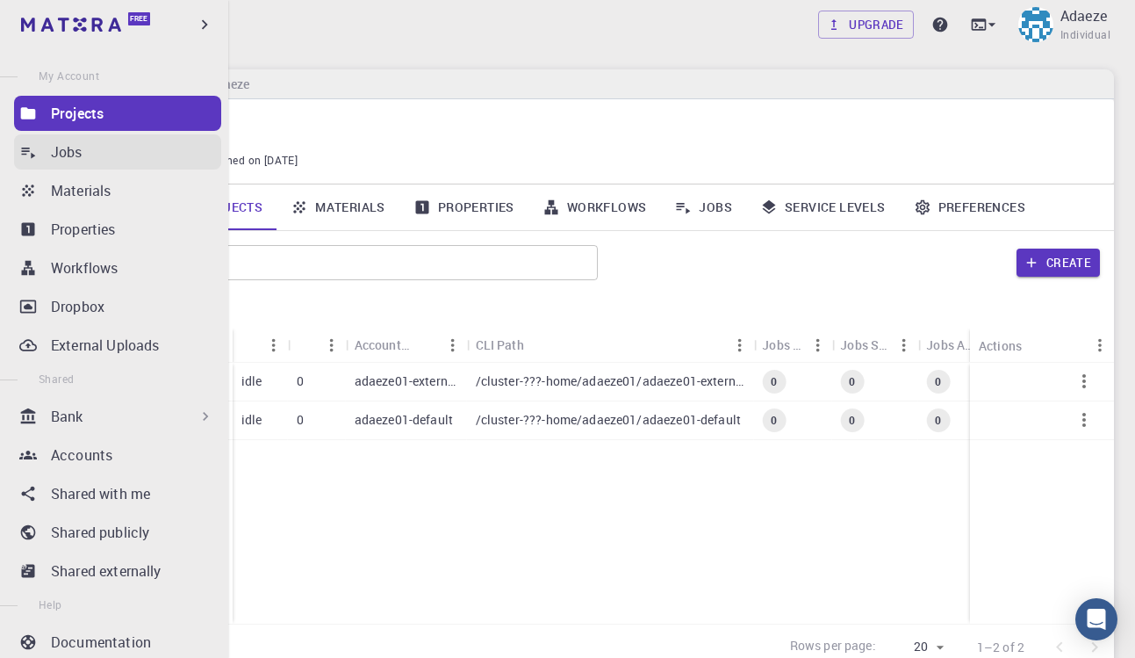
click at [103, 153] on div "Jobs" at bounding box center [136, 151] width 170 height 21
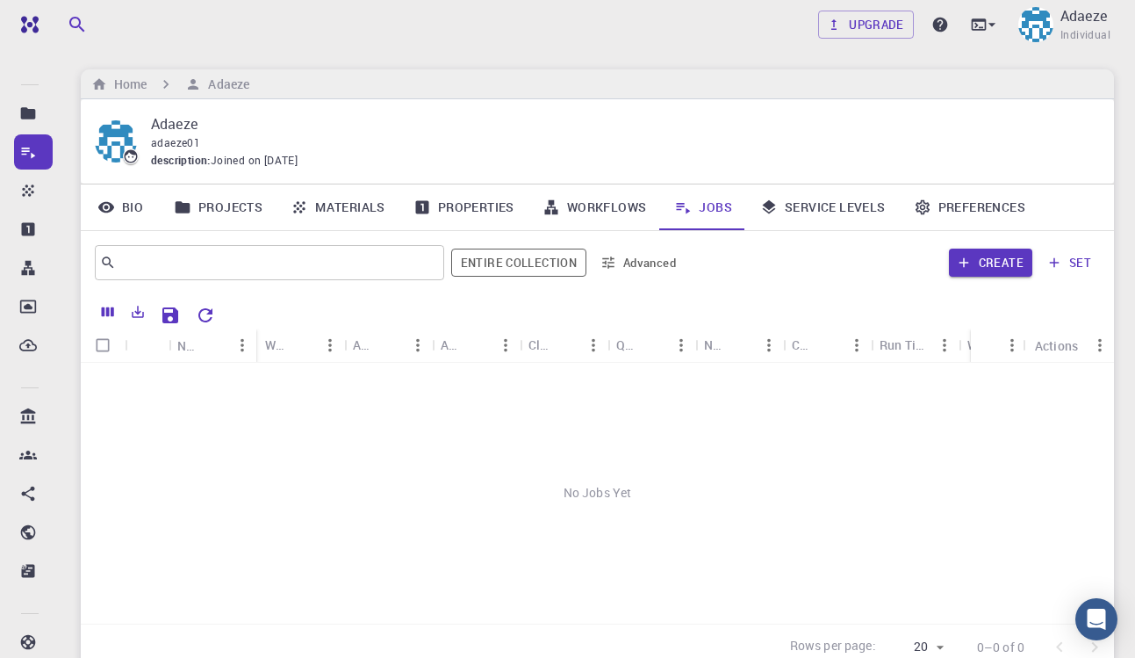
click at [845, 214] on link "Service Levels" at bounding box center [823, 207] width 154 height 46
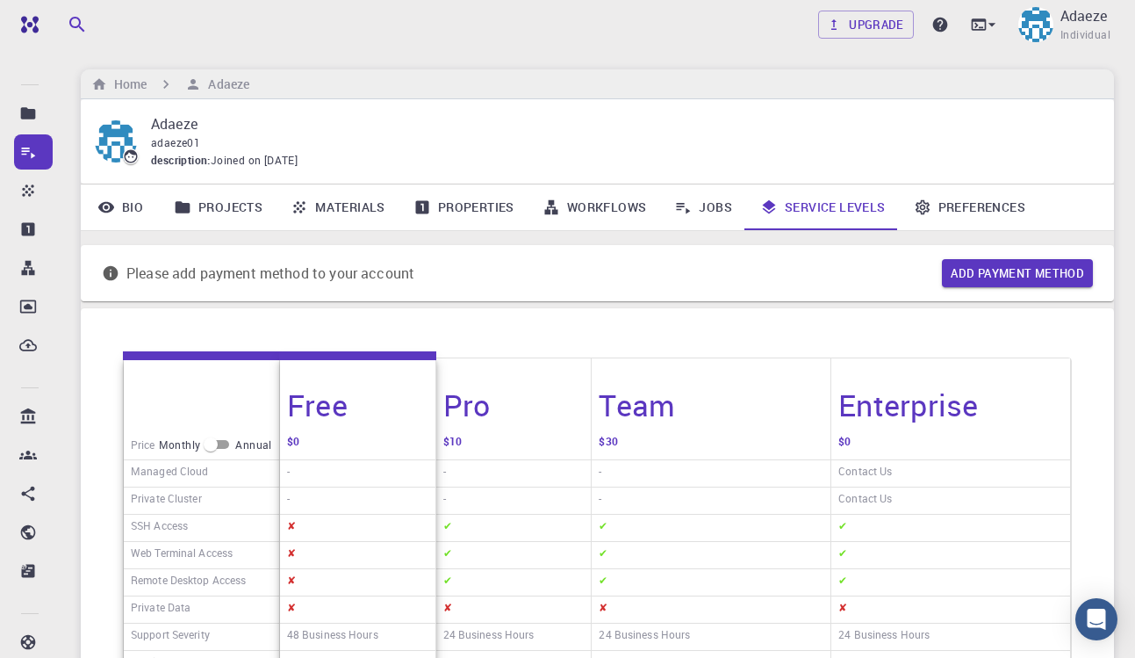
click at [967, 197] on link "Preferences" at bounding box center [970, 207] width 140 height 46
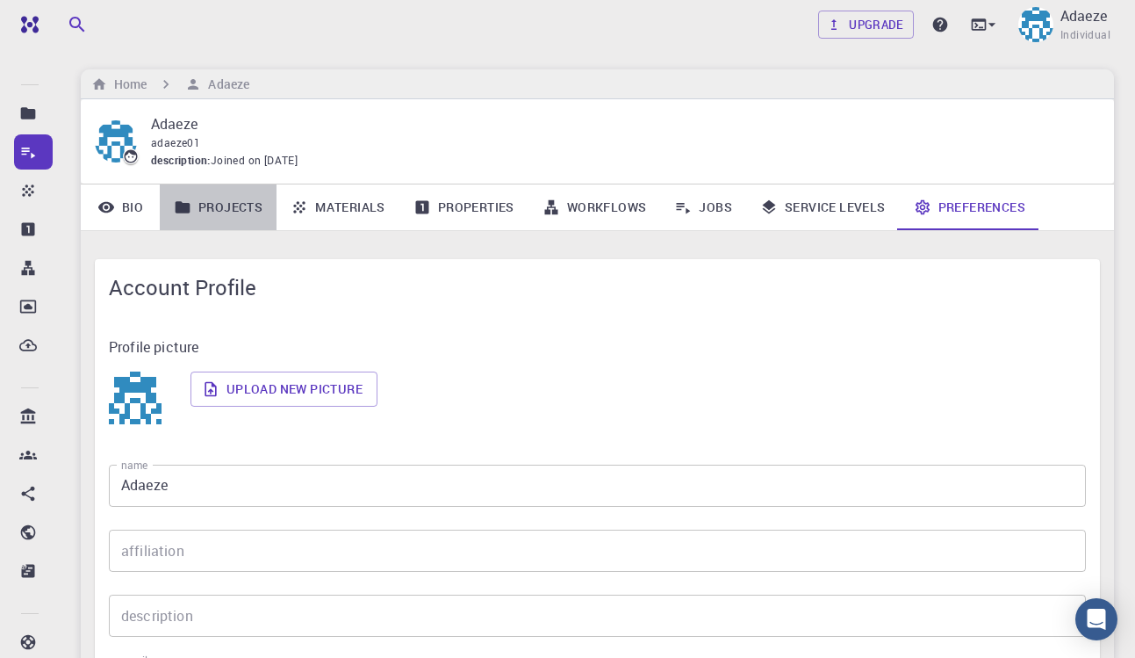
click at [246, 212] on link "Projects" at bounding box center [218, 207] width 117 height 46
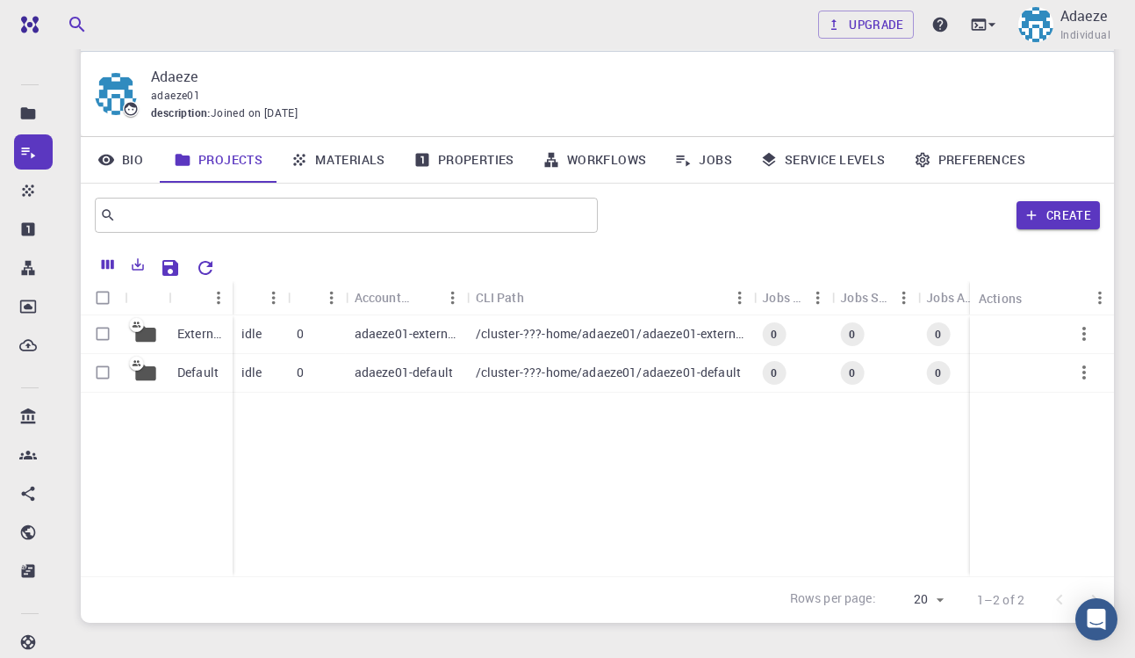
scroll to position [47, 0]
click at [388, 339] on p "adaeze01-external" at bounding box center [407, 334] width 104 height 18
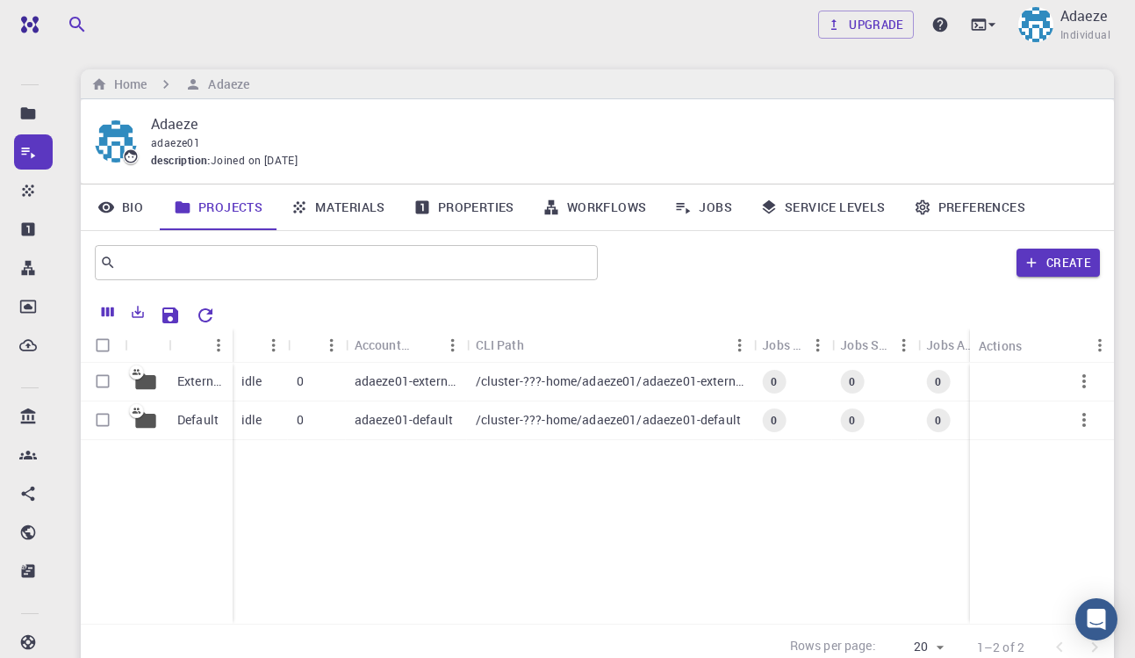
scroll to position [47, 0]
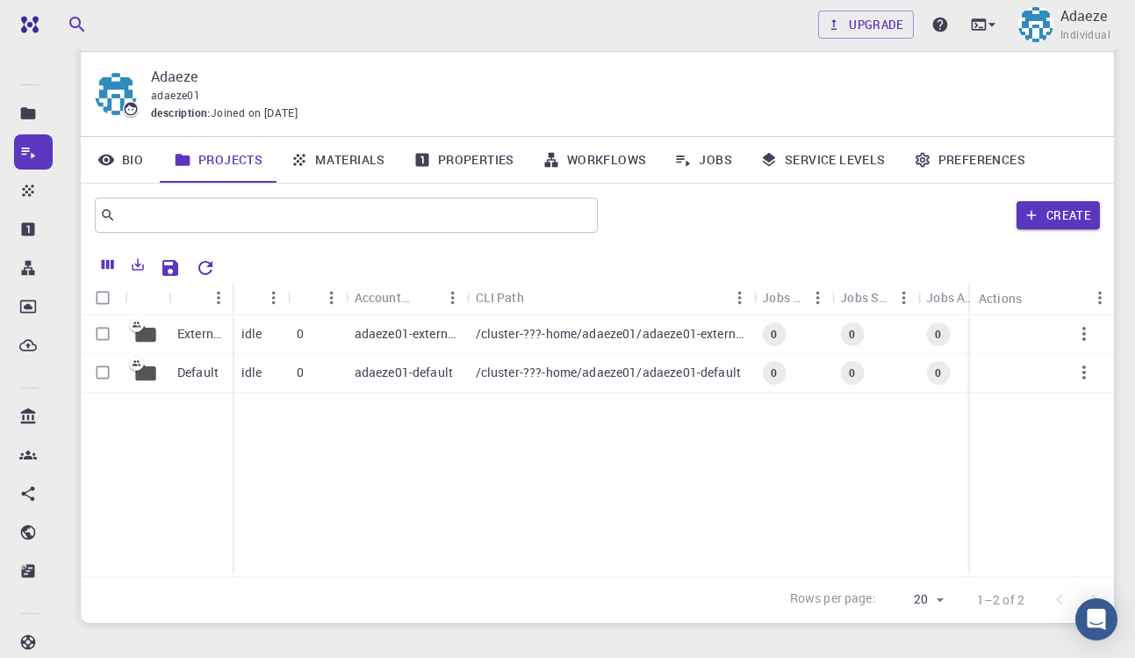
click at [488, 163] on link "Properties" at bounding box center [464, 160] width 129 height 46
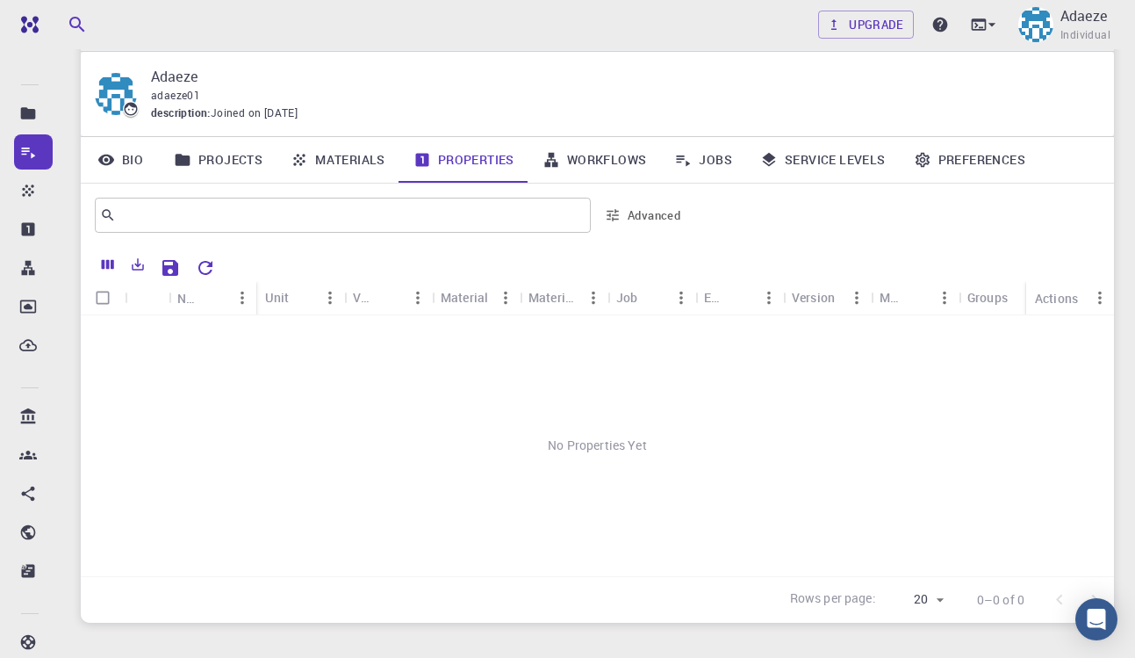
click at [585, 150] on link "Workflows" at bounding box center [595, 160] width 133 height 46
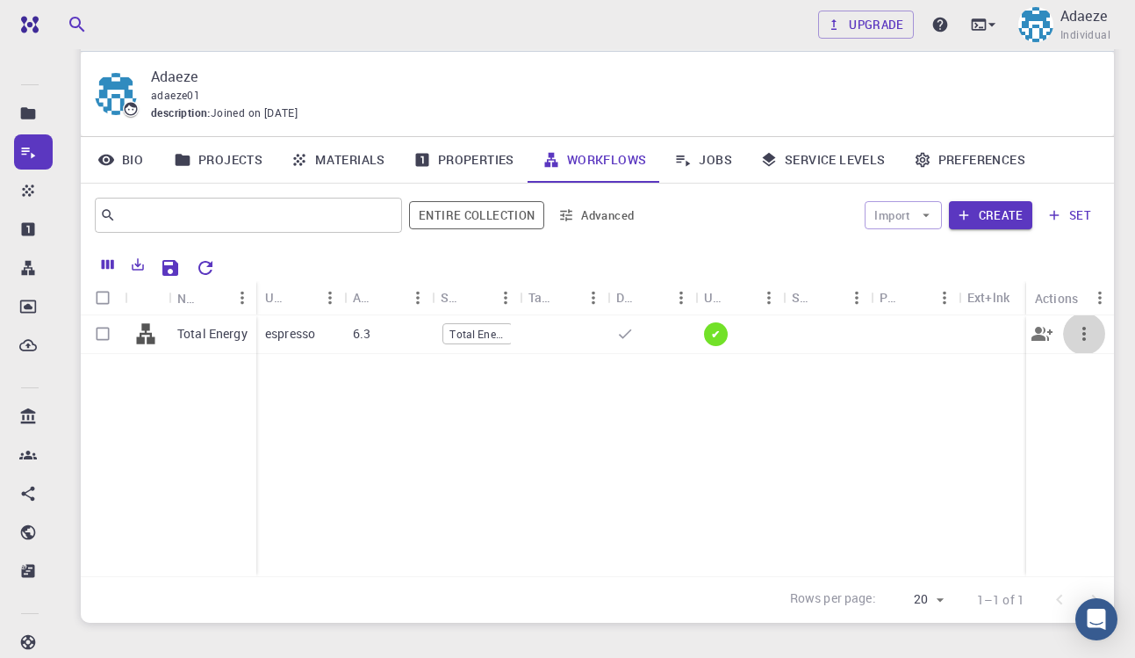
click at [1086, 332] on icon "button" at bounding box center [1084, 333] width 21 height 21
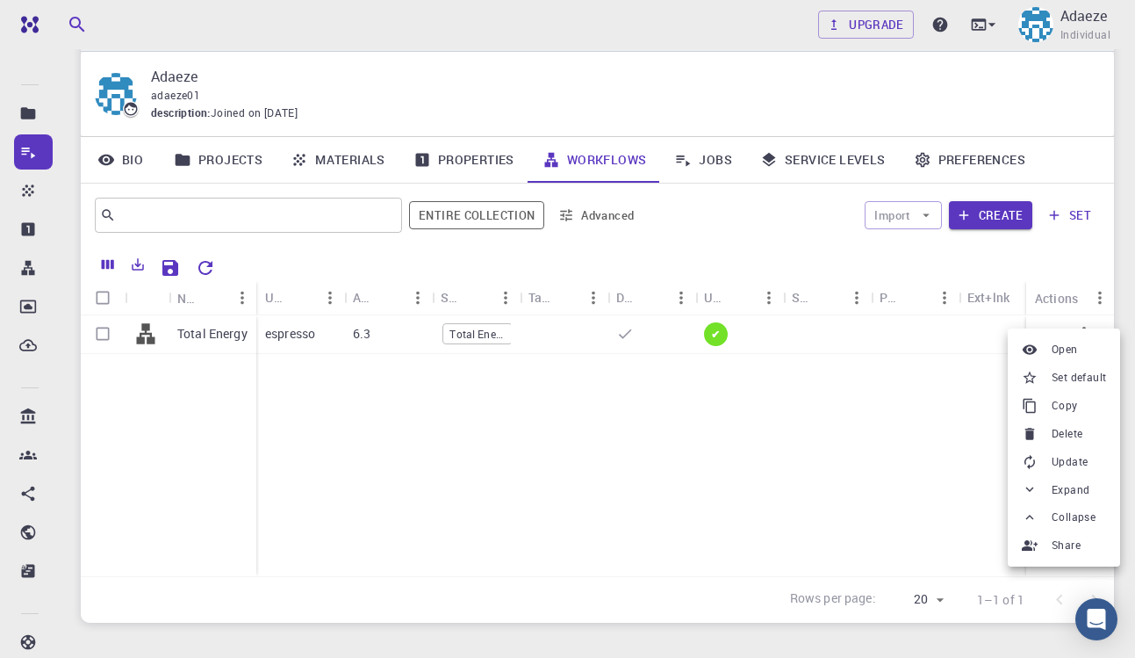
click at [1080, 347] on li "Open" at bounding box center [1064, 349] width 112 height 28
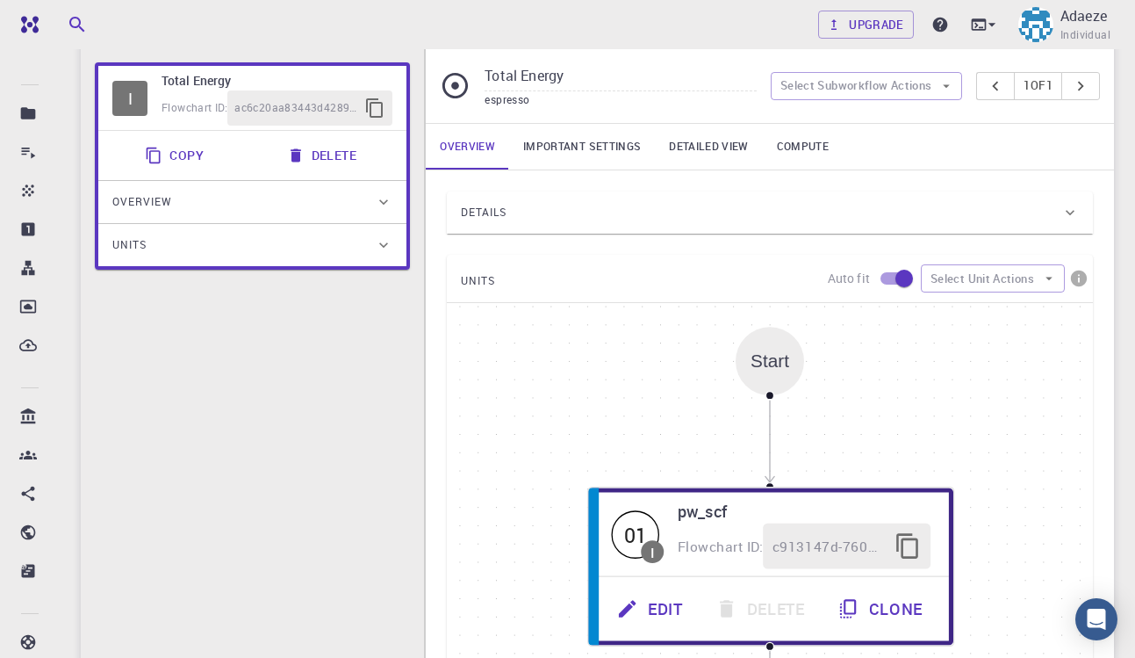
scroll to position [126, 0]
click at [391, 203] on icon at bounding box center [384, 203] width 18 height 18
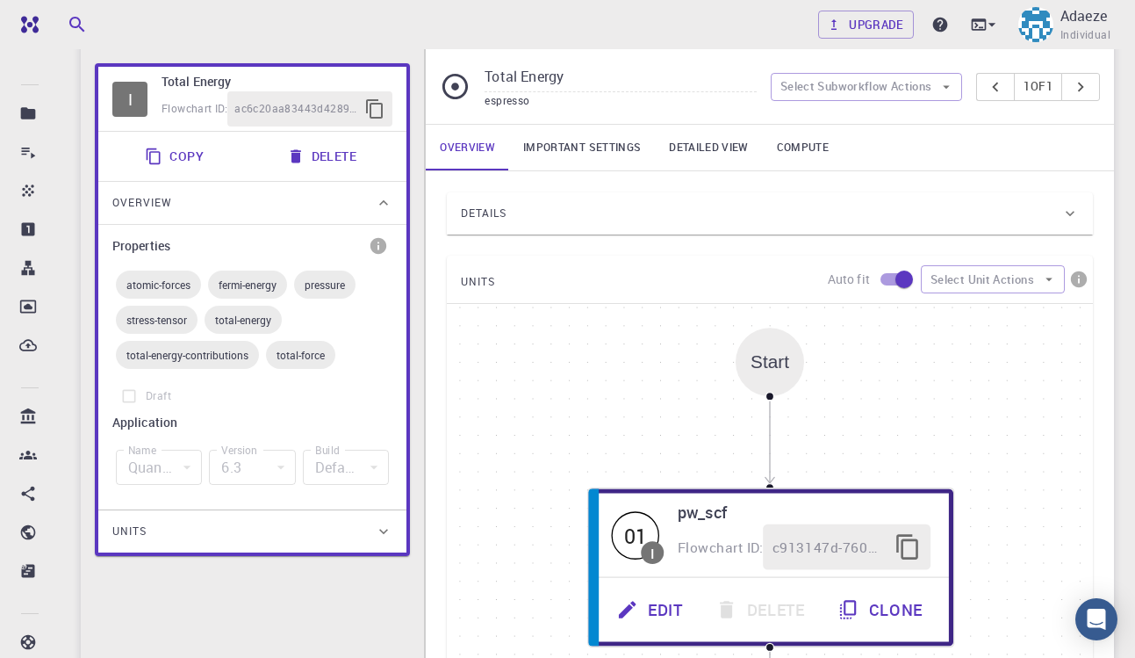
click at [391, 203] on icon at bounding box center [384, 203] width 18 height 18
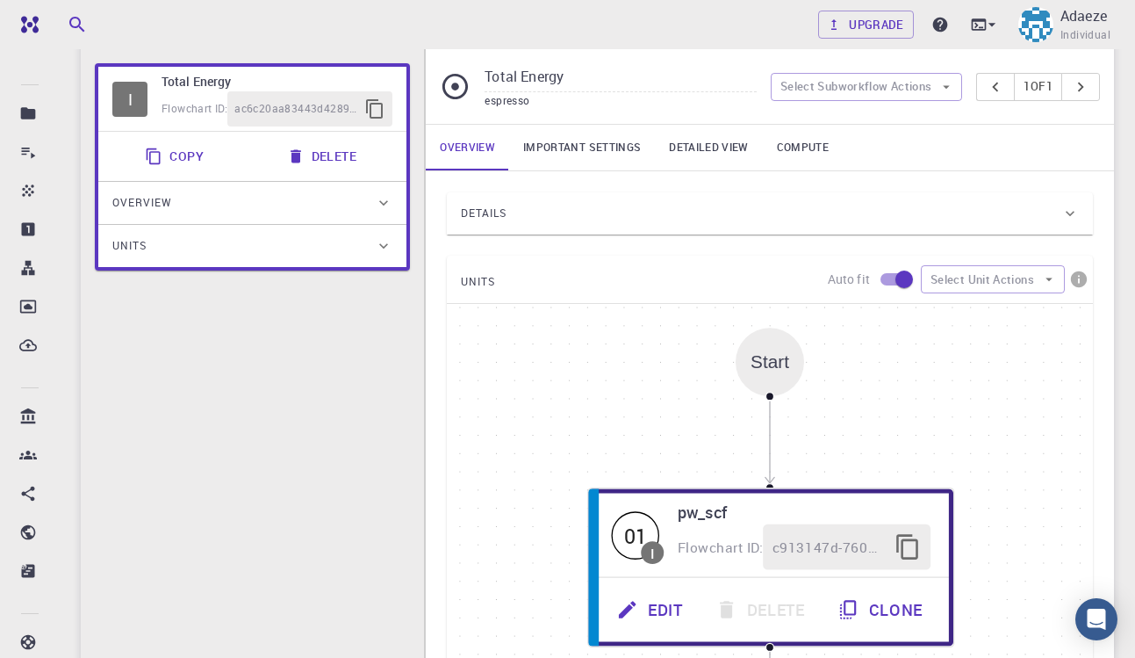
click at [396, 243] on div "Units" at bounding box center [252, 246] width 308 height 42
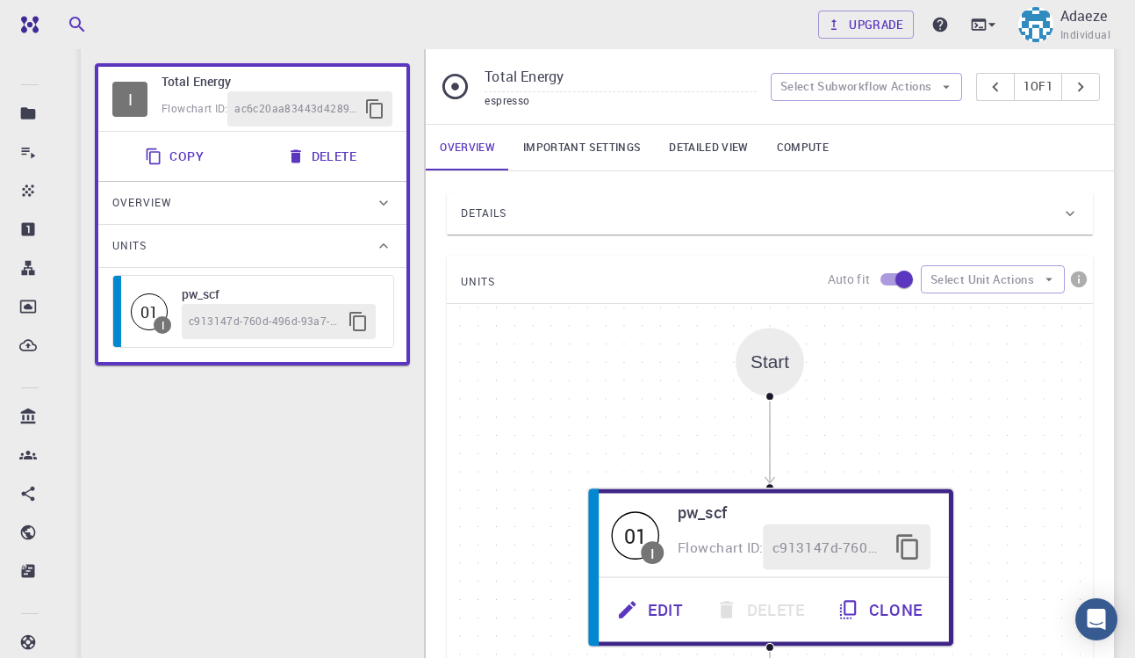
click at [356, 320] on icon "button" at bounding box center [358, 321] width 21 height 21
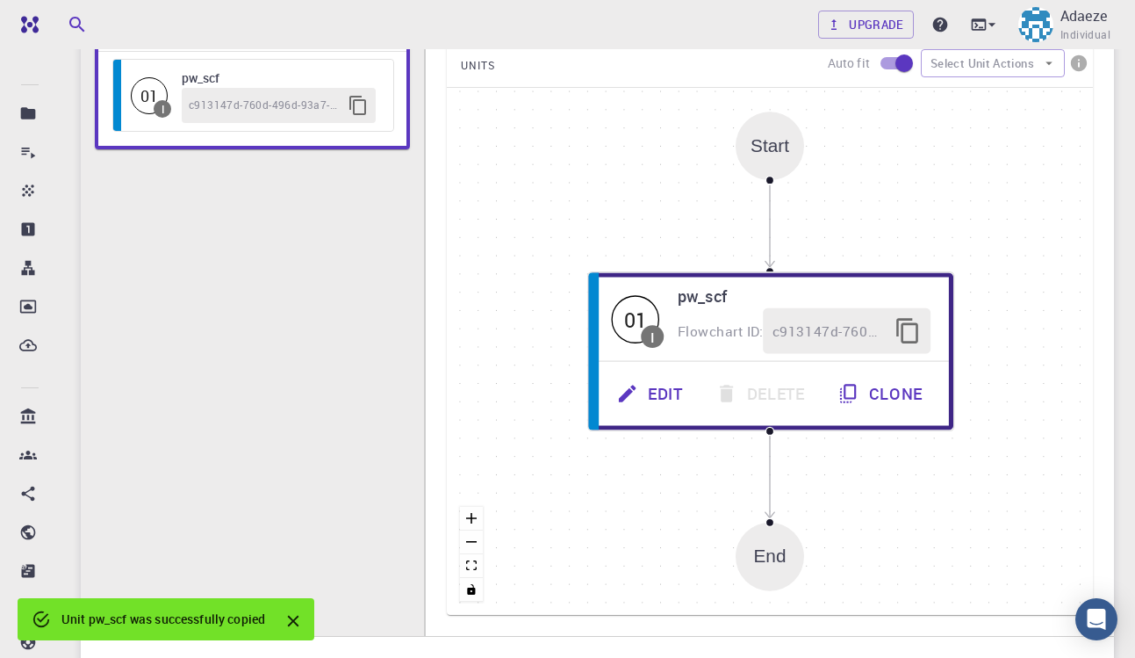
scroll to position [450, 0]
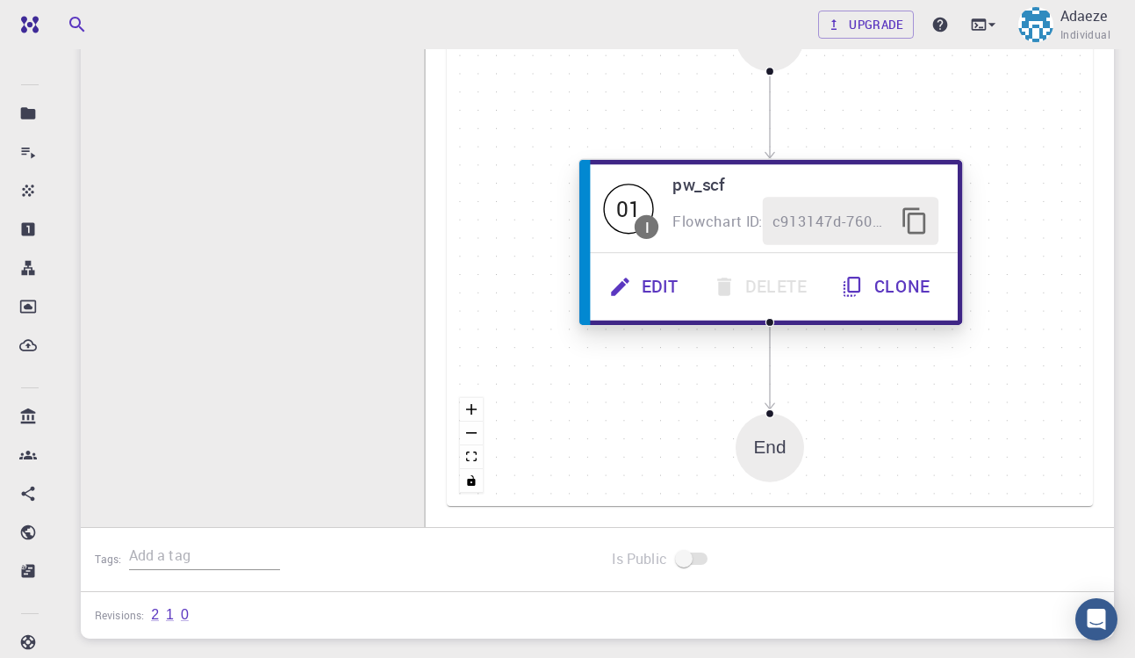
click at [655, 283] on button "Edit" at bounding box center [646, 287] width 104 height 48
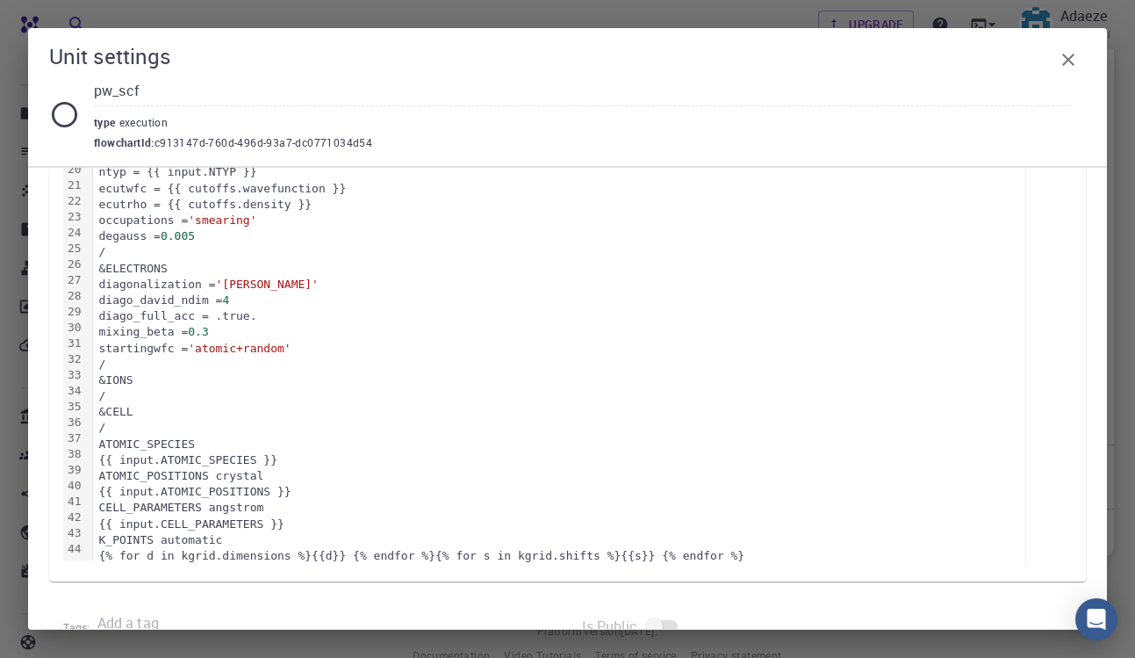
scroll to position [598, 0]
click at [1065, 69] on icon "button" at bounding box center [1068, 59] width 21 height 21
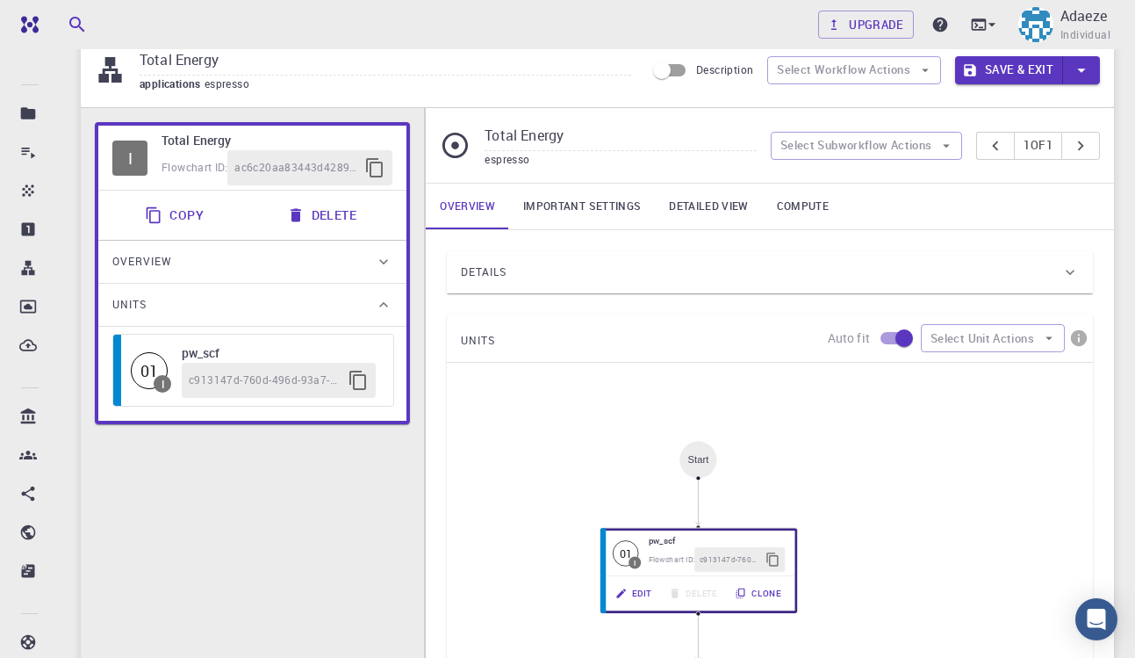
scroll to position [151, 0]
